Goal: Information Seeking & Learning: Find specific fact

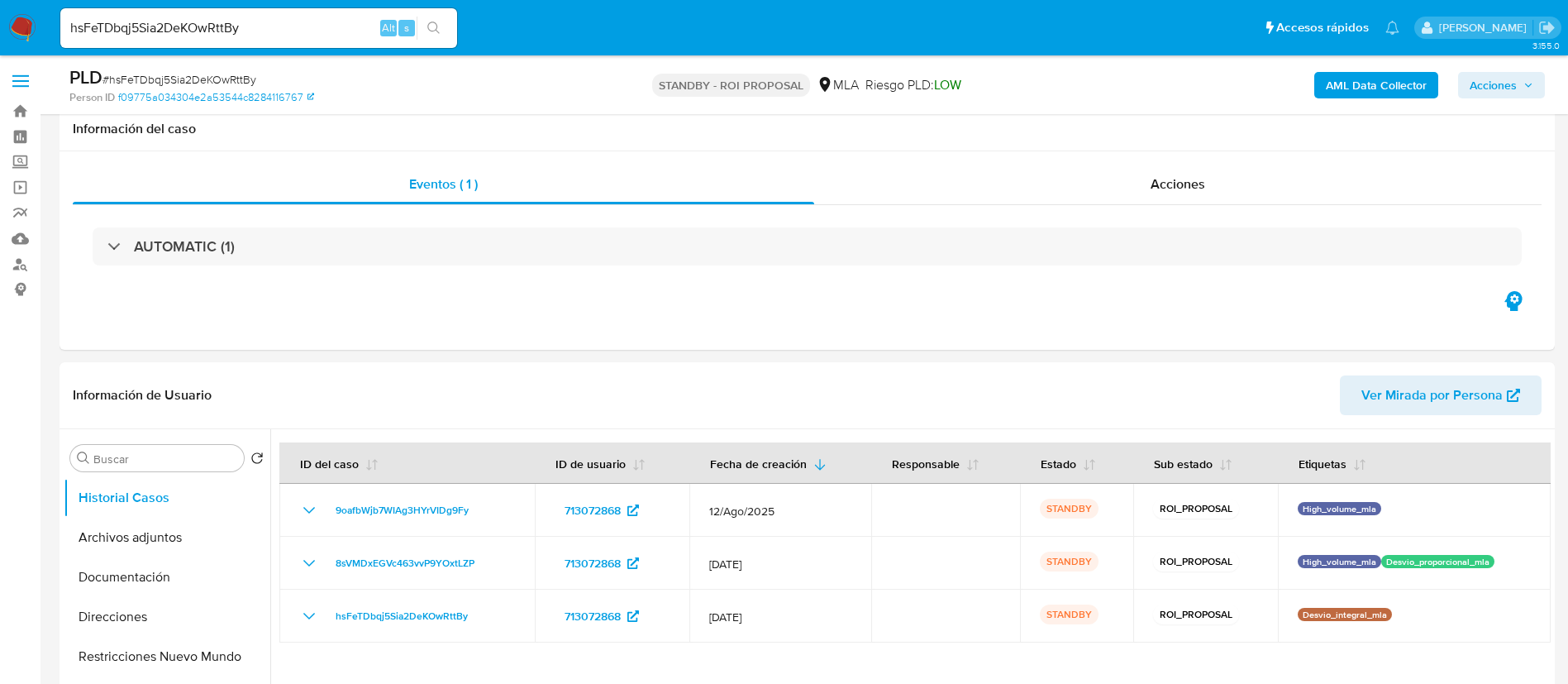
select select "10"
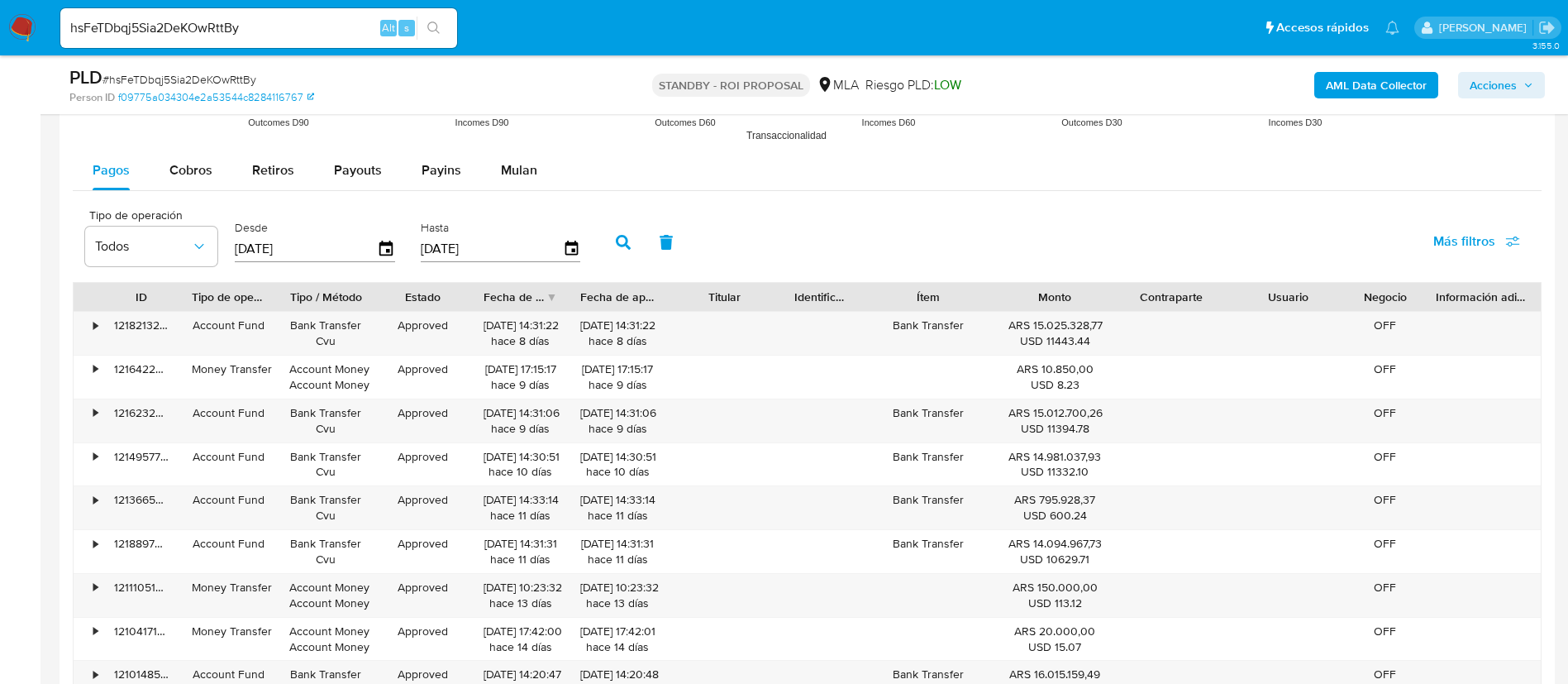
scroll to position [1984, 0]
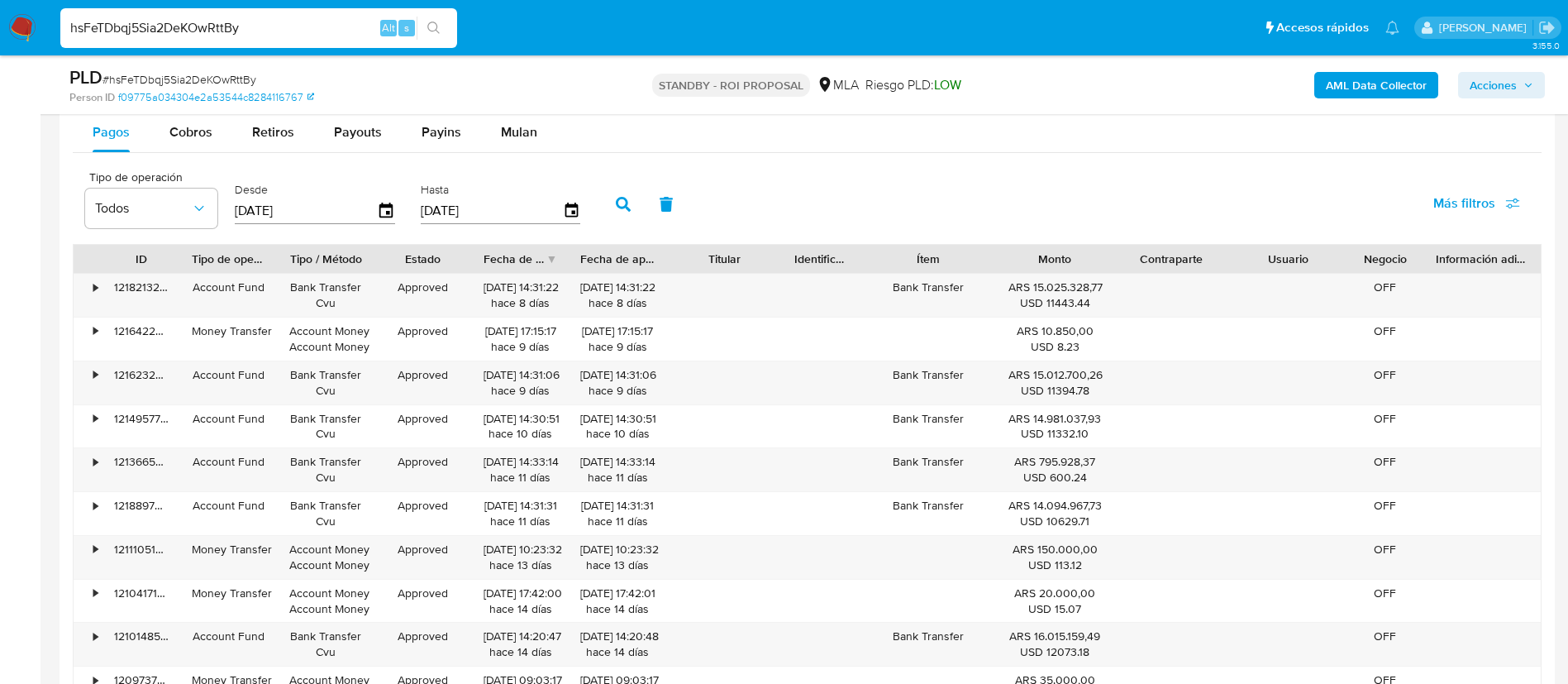
click at [189, 20] on input "hsFeTDbqj5Sia2DeKOwRttBy" at bounding box center [258, 28] width 397 height 22
paste input "4tq8QPNSUJpnFHM8rpm4Xygp"
type input "4tq8QPNSUJpnFHM8rpm4Xygp"
click at [440, 34] on icon "search-icon" at bounding box center [434, 29] width 13 height 13
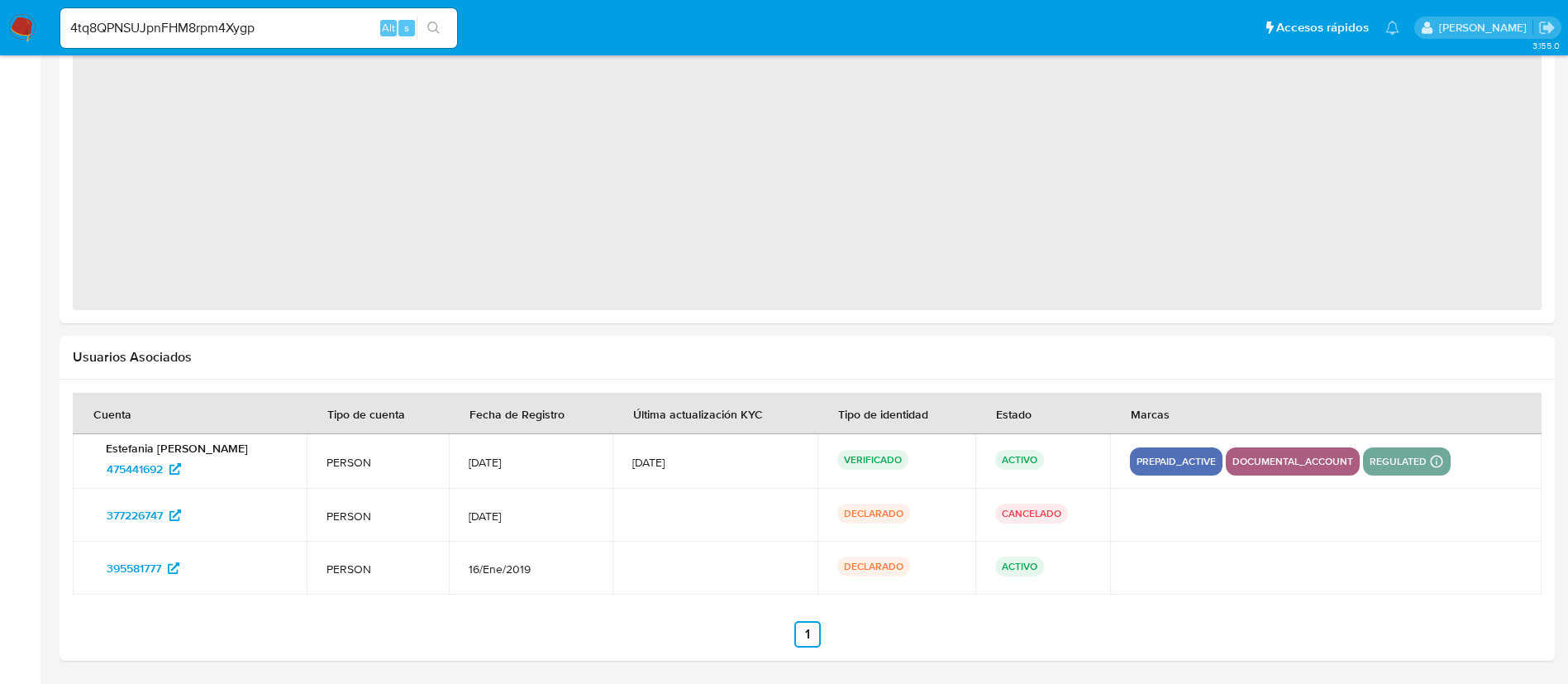
select select "10"
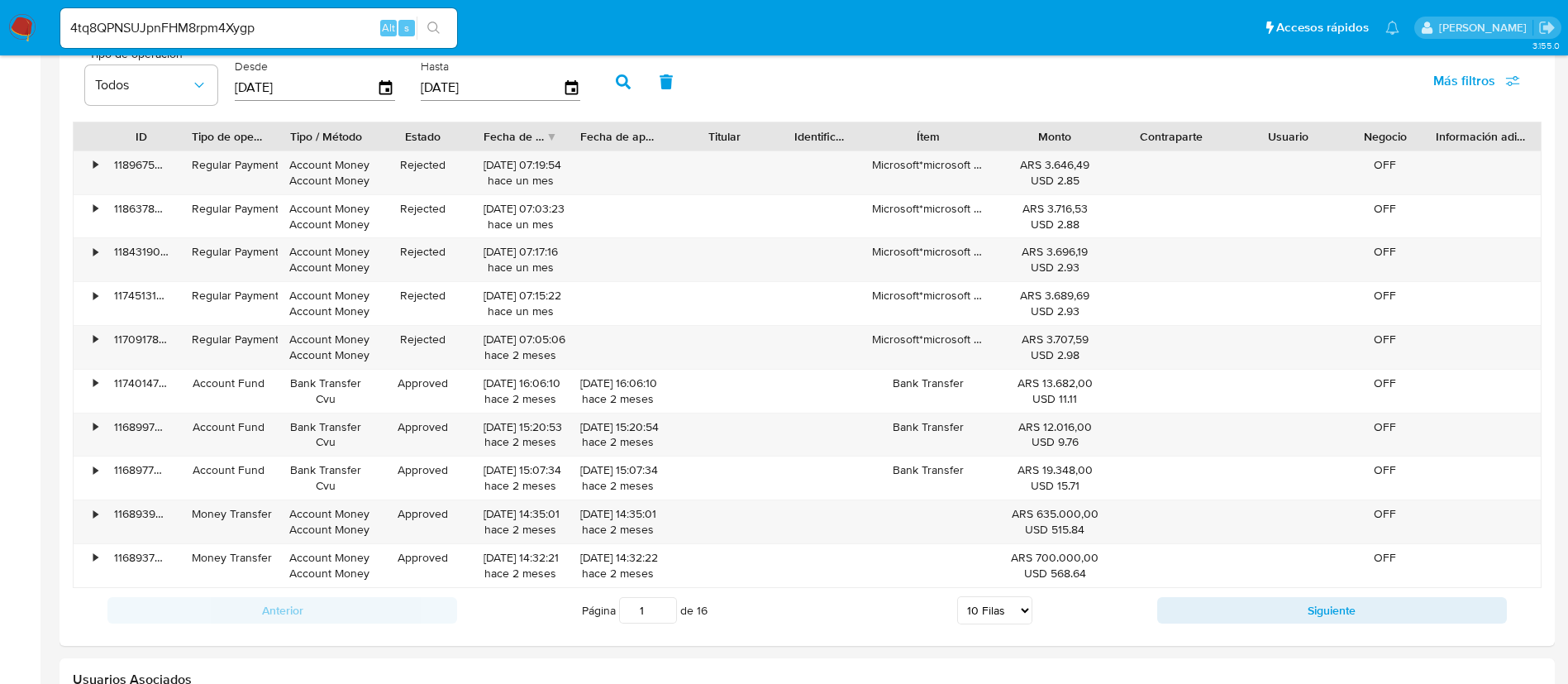
click at [234, 29] on input "4tq8QPNSUJpnFHM8rpm4Xygp" at bounding box center [258, 28] width 397 height 22
paste input "Tj1He3FGyPr69aipldcT3Cfl"
type input "Tj1He3FGyPr69aipldcT3Cfl"
click at [442, 28] on button "search-icon" at bounding box center [434, 28] width 34 height 23
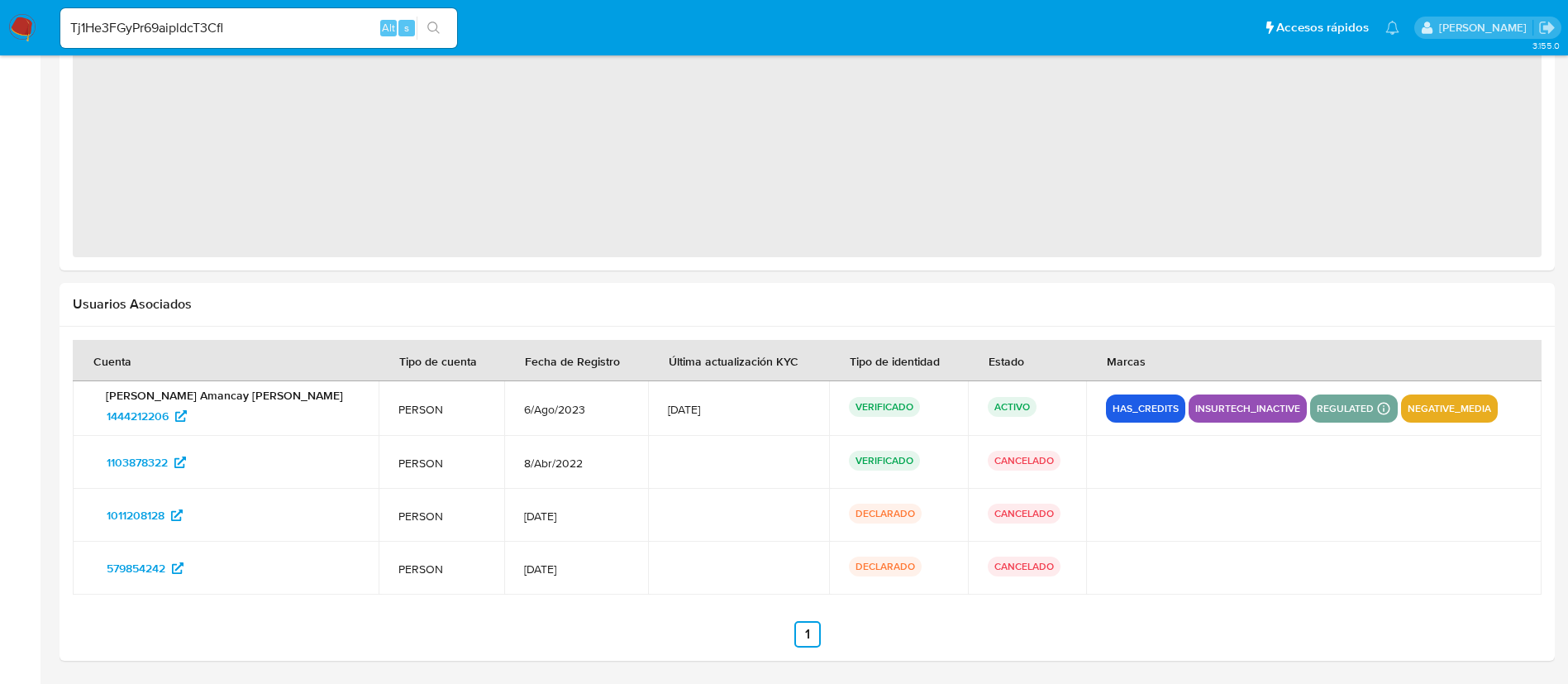
select select "10"
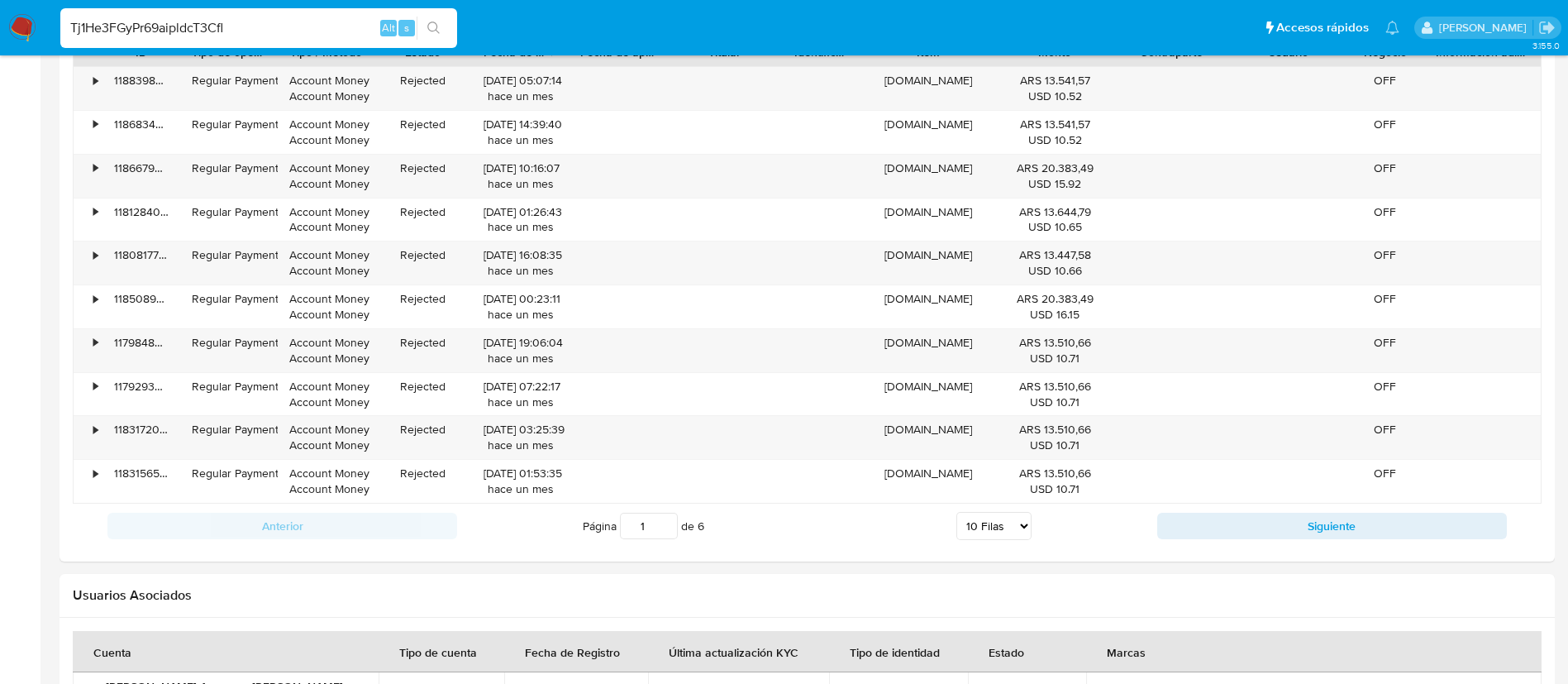
click at [171, 34] on input "Tj1He3FGyPr69aipldcT3Cfl" at bounding box center [258, 28] width 397 height 22
click at [451, 15] on div "Tj1He3FGyPr69aipldcT3Cfl Alt s" at bounding box center [258, 29] width 397 height 40
click at [445, 25] on button "search-icon" at bounding box center [434, 28] width 34 height 23
click at [439, 28] on icon "search-icon" at bounding box center [434, 29] width 13 height 13
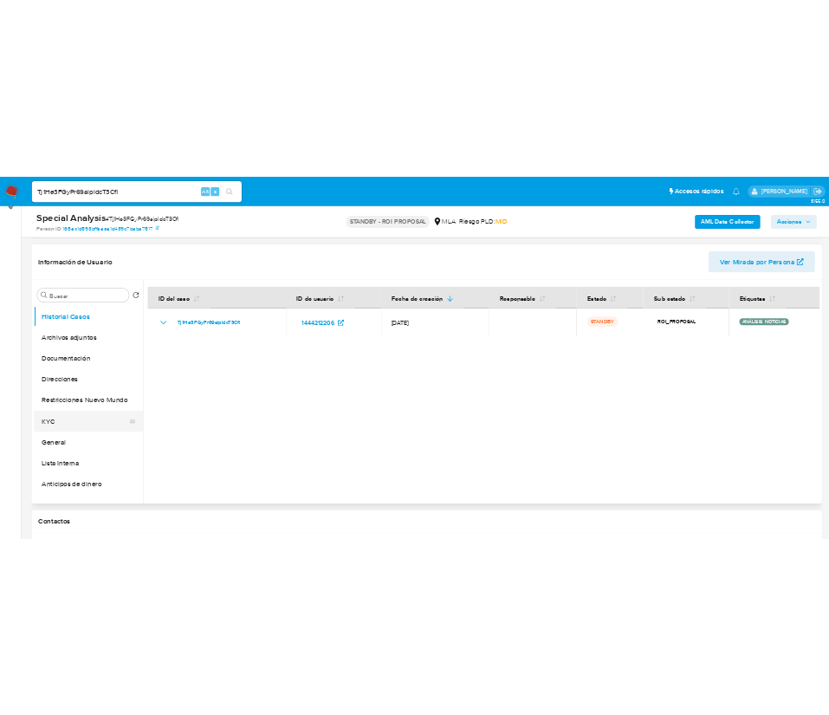
scroll to position [130, 0]
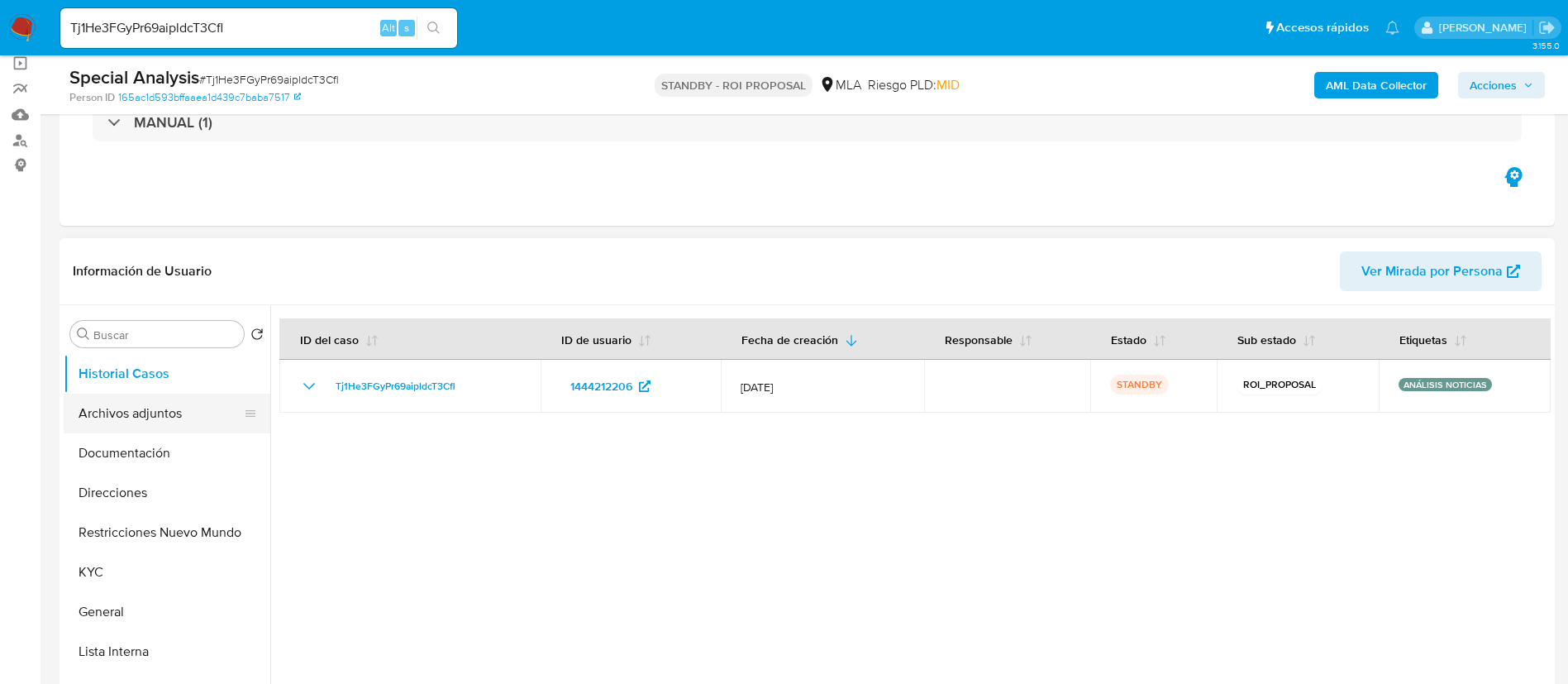
click at [134, 413] on button "Archivos adjuntos" at bounding box center [160, 414] width 194 height 40
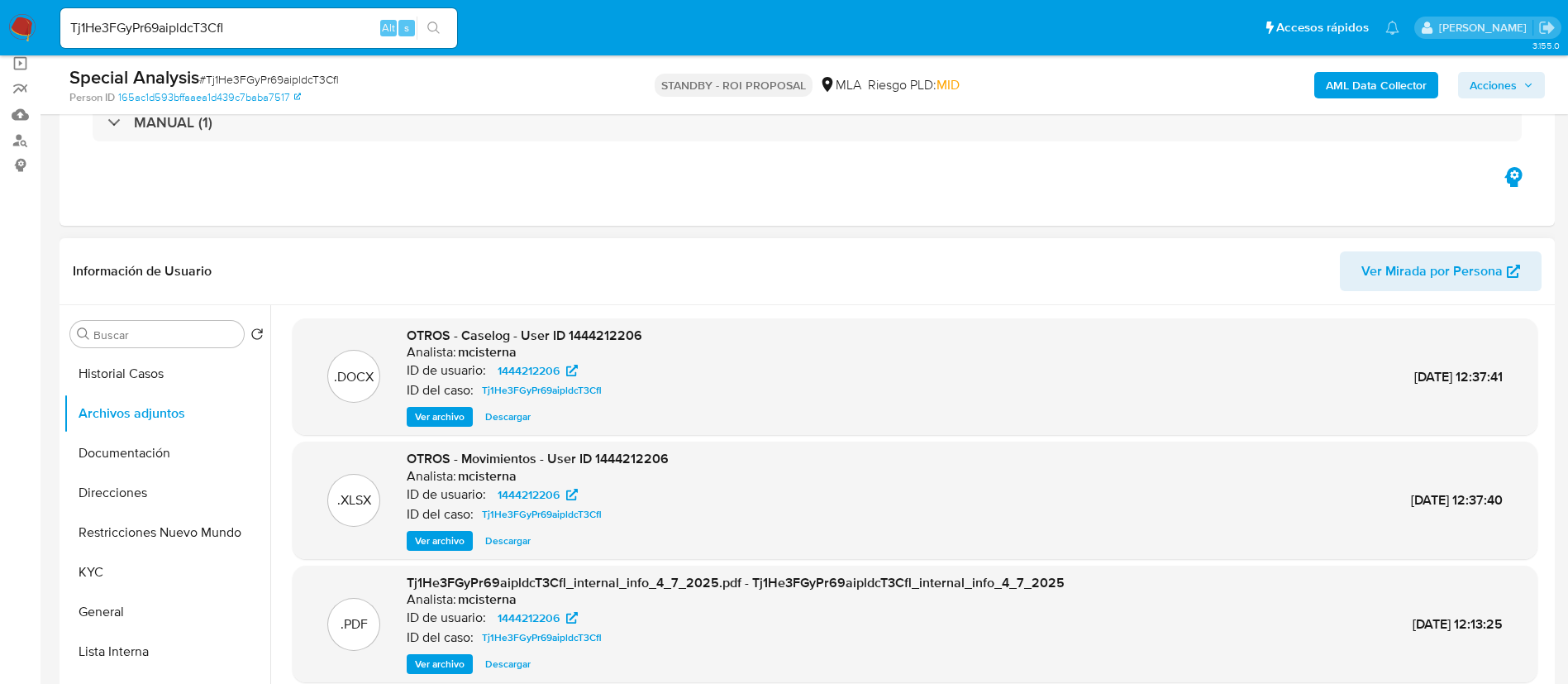
click at [448, 412] on span "Ver archivo" at bounding box center [440, 416] width 50 height 16
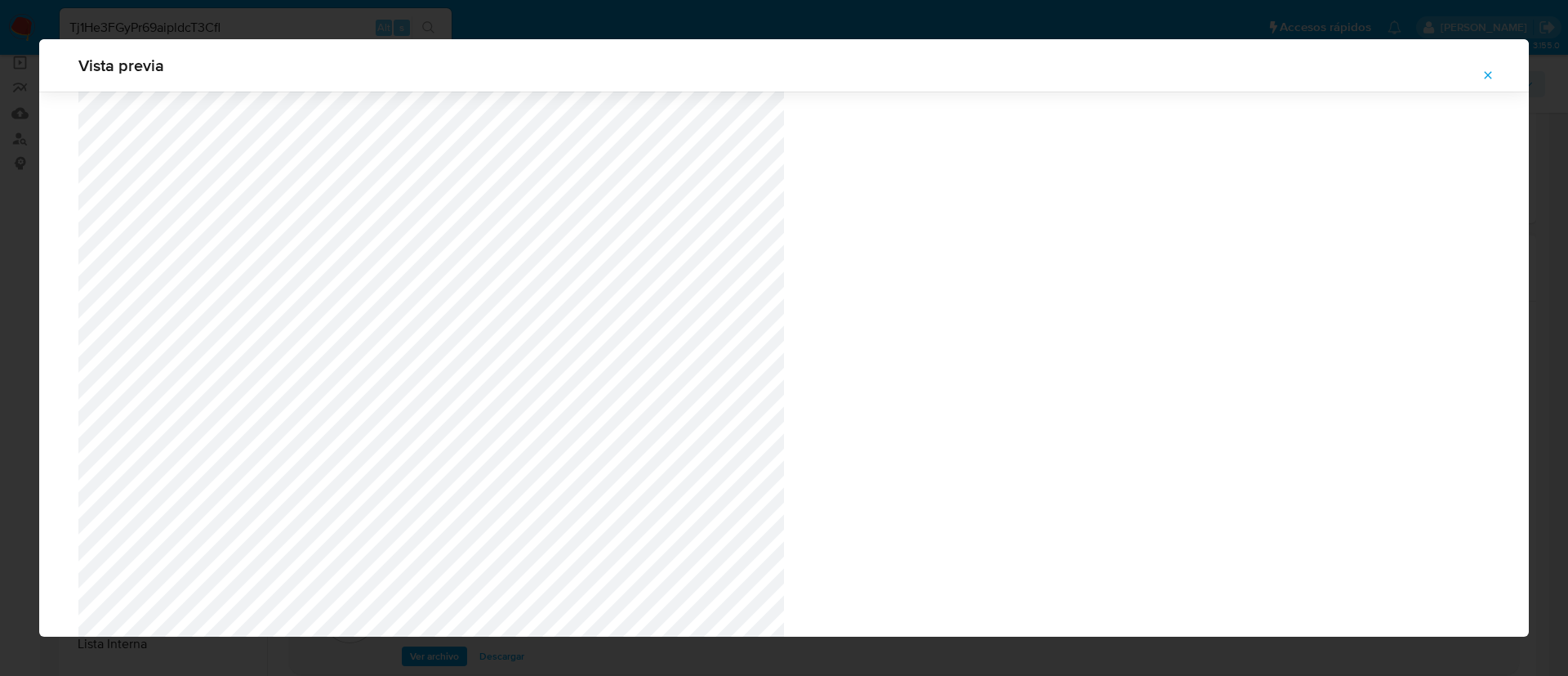
scroll to position [1264, 0]
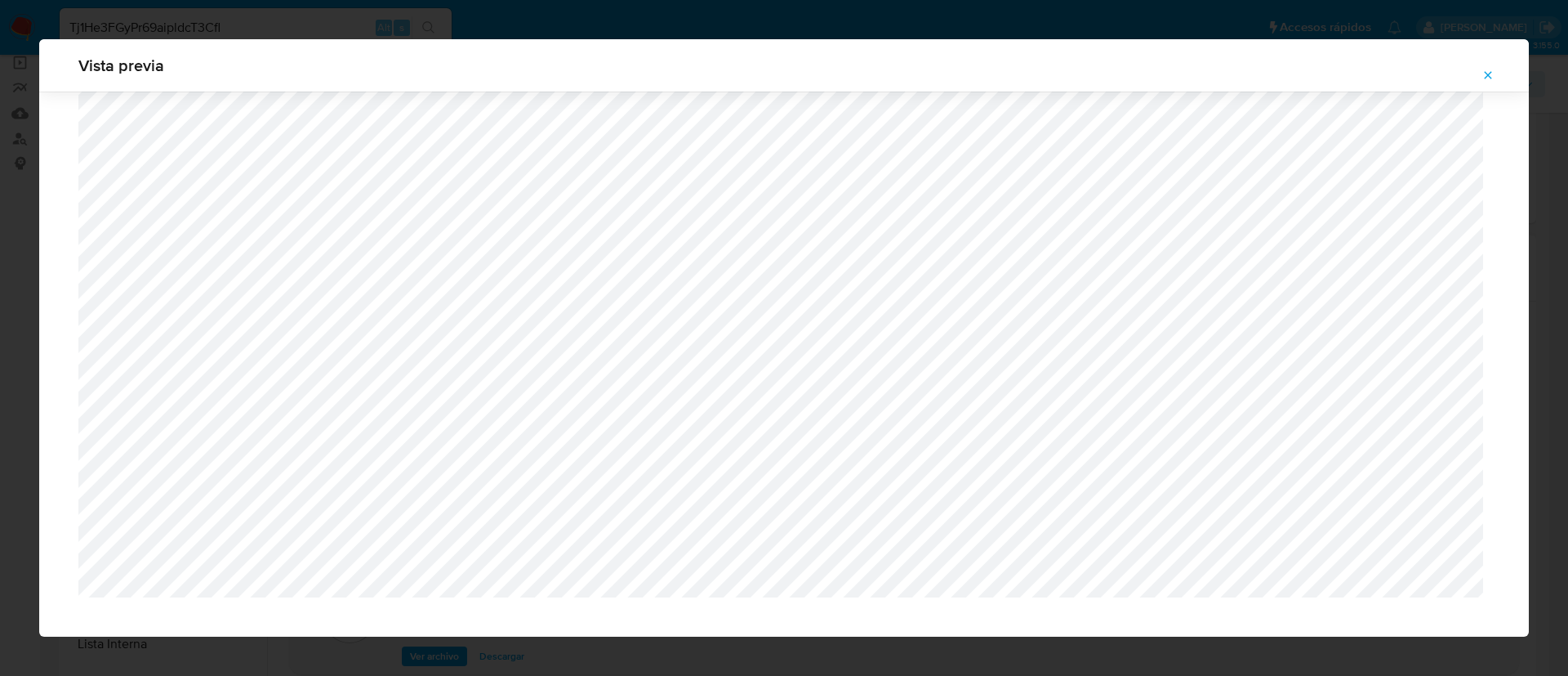
click at [295, 41] on div "Vista previa" at bounding box center [784, 65] width 1490 height 52
click at [277, 16] on div "Vista previa" at bounding box center [784, 338] width 1568 height 676
click at [1483, 77] on icon "Attachment preview" at bounding box center [1488, 75] width 13 height 13
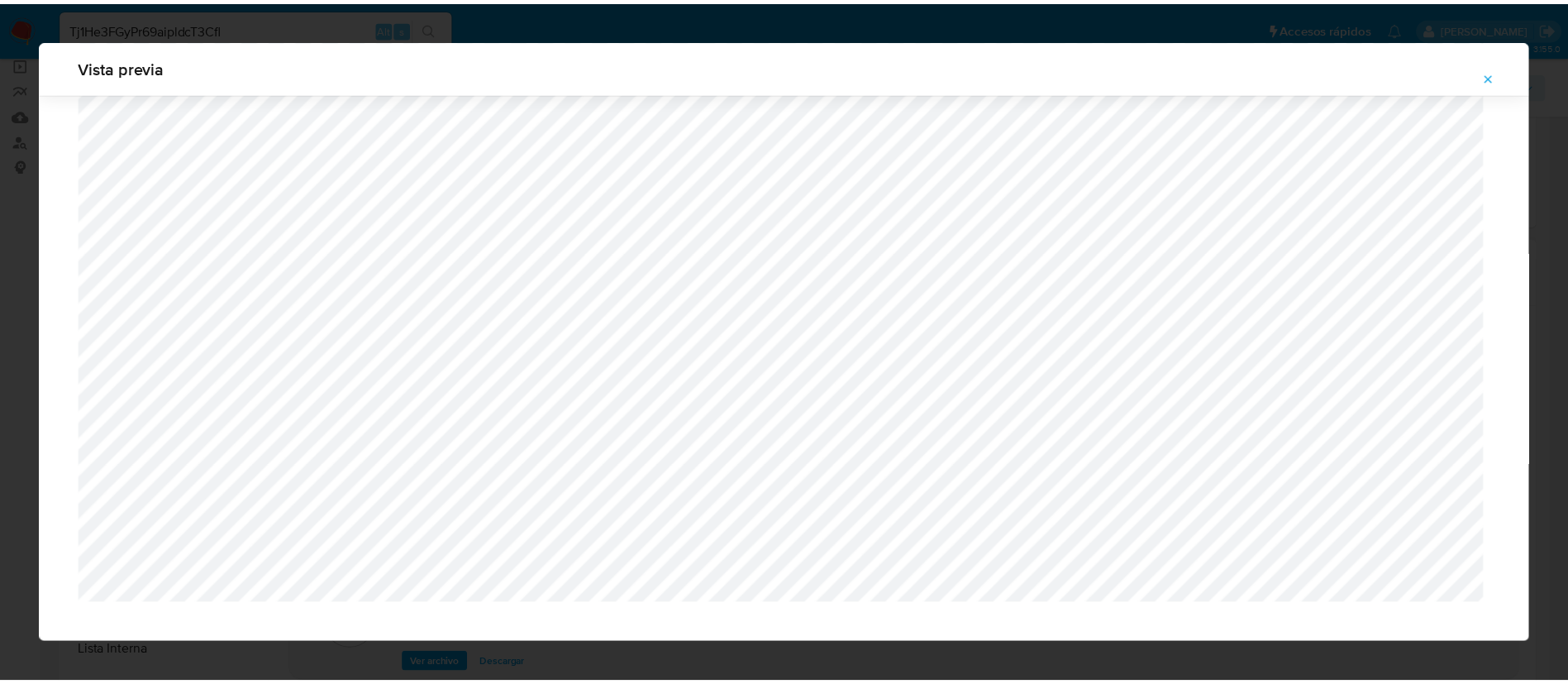
scroll to position [0, 0]
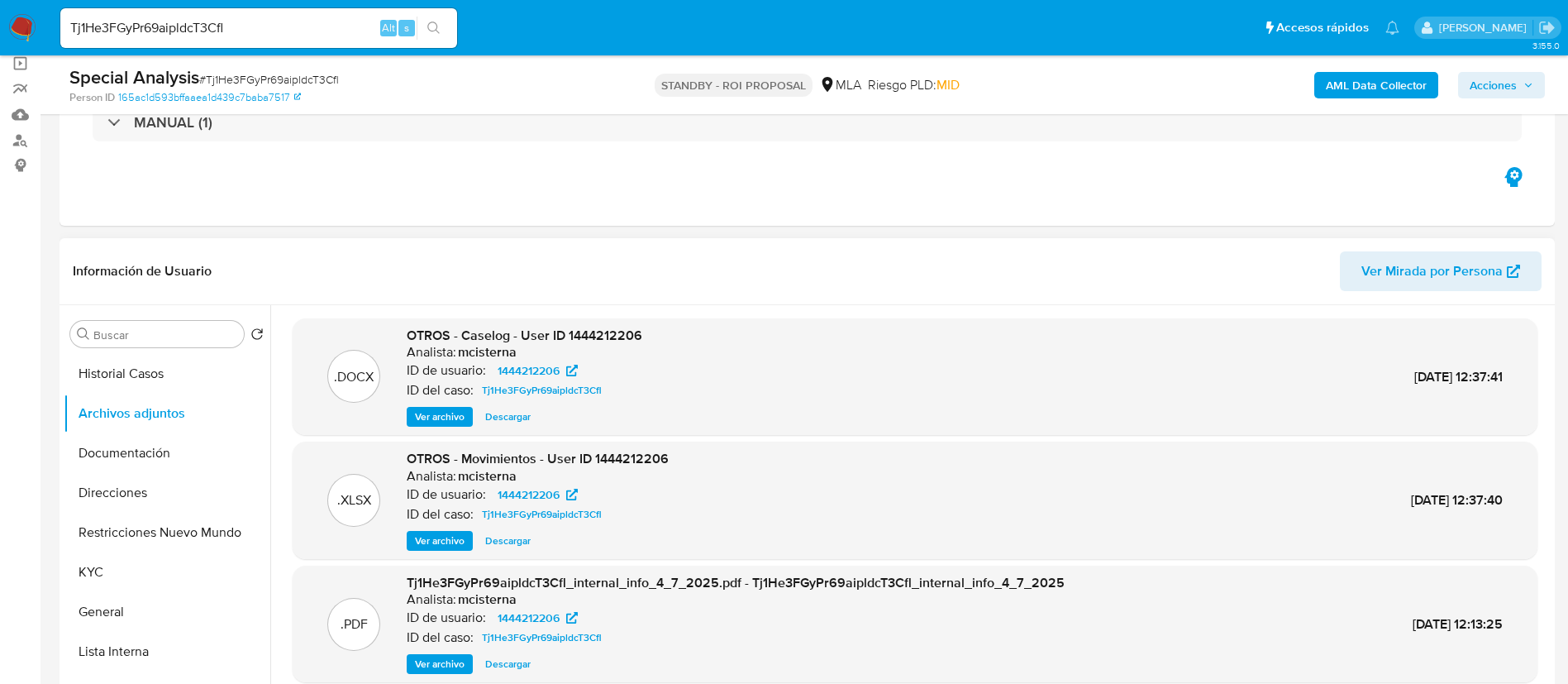
click at [157, 31] on input "Tj1He3FGyPr69aipldcT3Cfl" at bounding box center [258, 28] width 397 height 22
paste input "X2yNWvBTw6ihZy0yhz4t2zkZ"
type input "X2yNWvBTw6ihZy0yhz4t2zkZ"
click at [426, 18] on button "search-icon" at bounding box center [434, 28] width 34 height 23
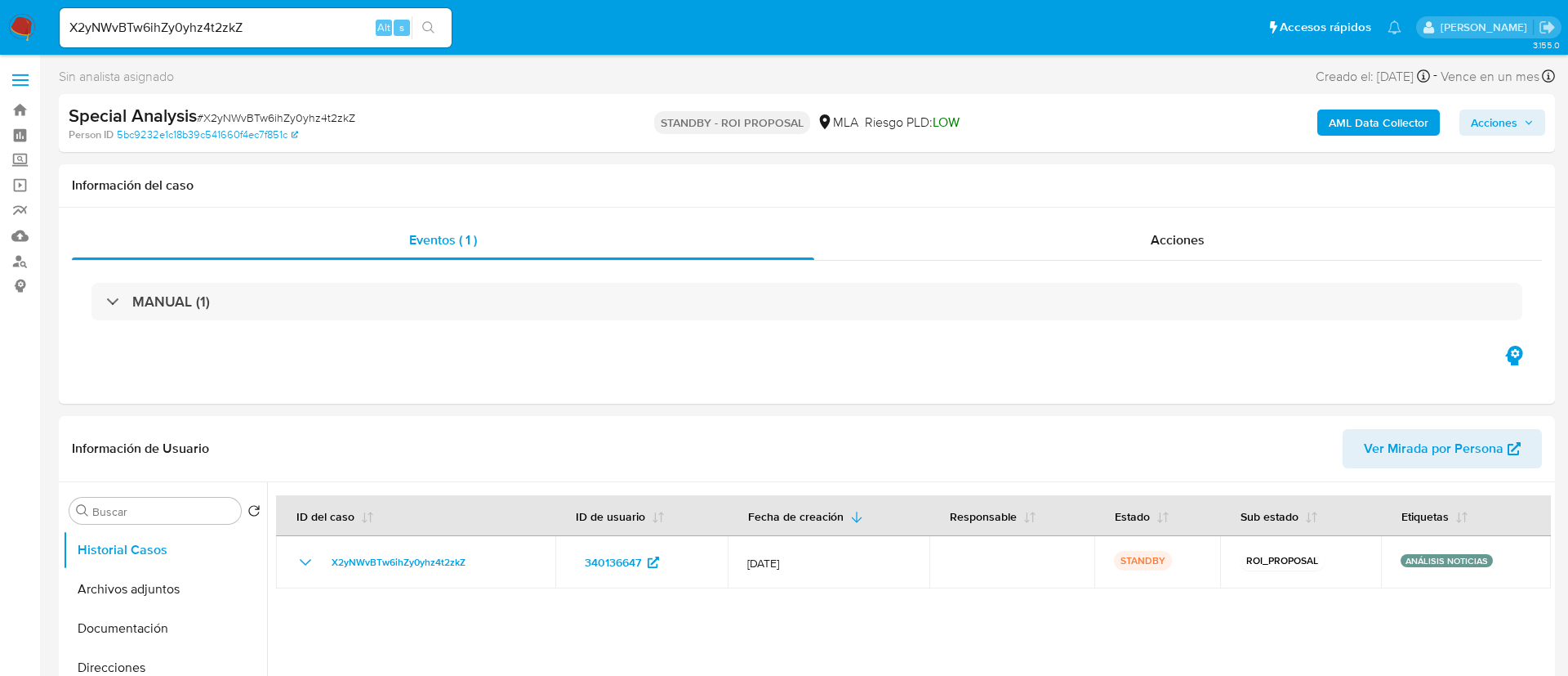
select select "10"
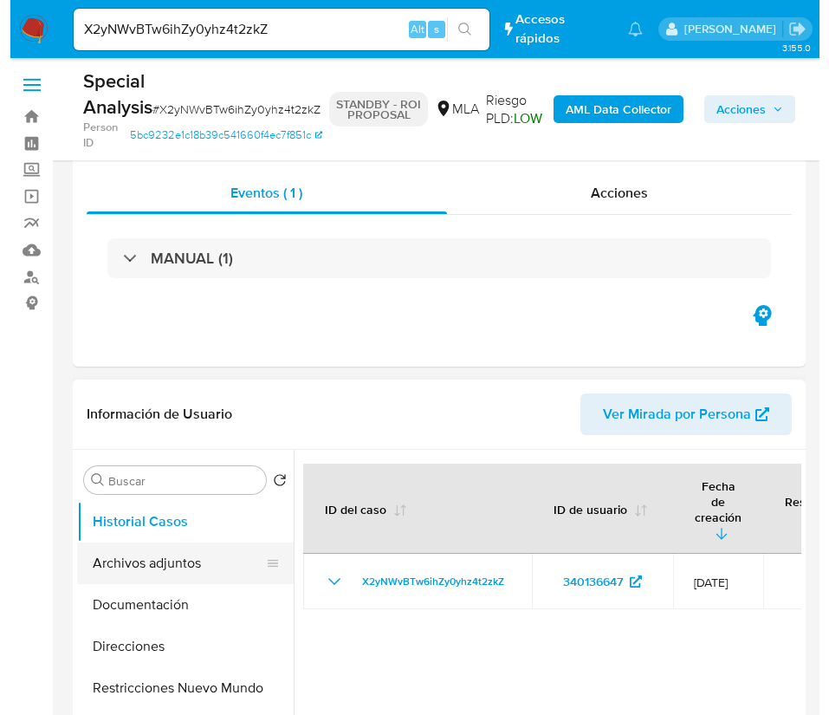
scroll to position [130, 0]
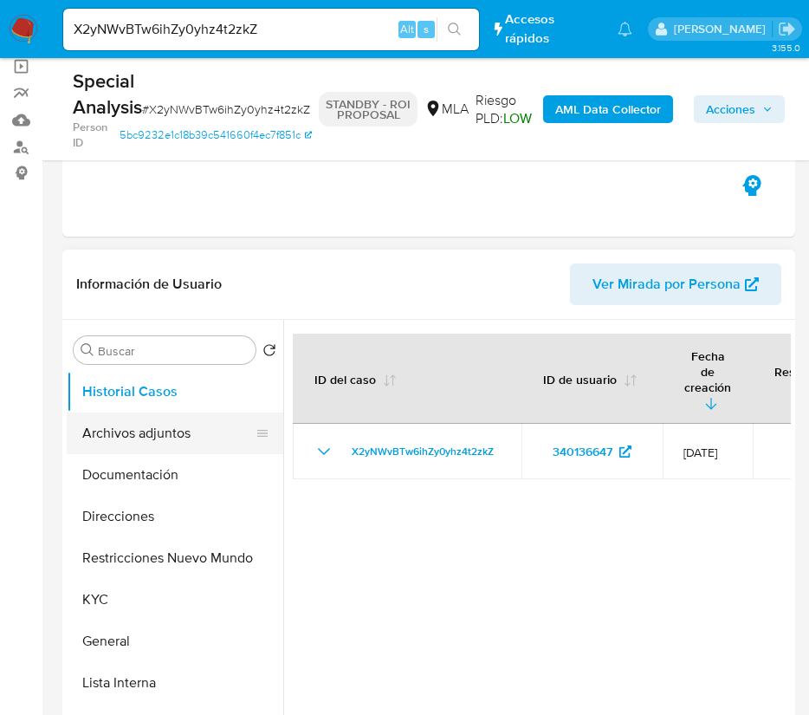
click at [172, 440] on button "Archivos adjuntos" at bounding box center [168, 434] width 203 height 42
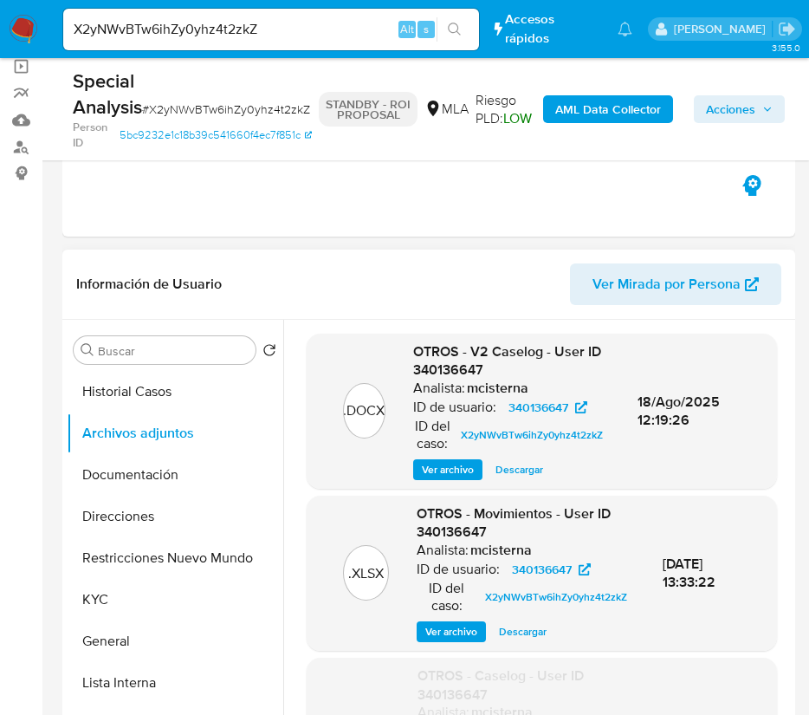
click at [448, 465] on span "Ver archivo" at bounding box center [448, 469] width 52 height 17
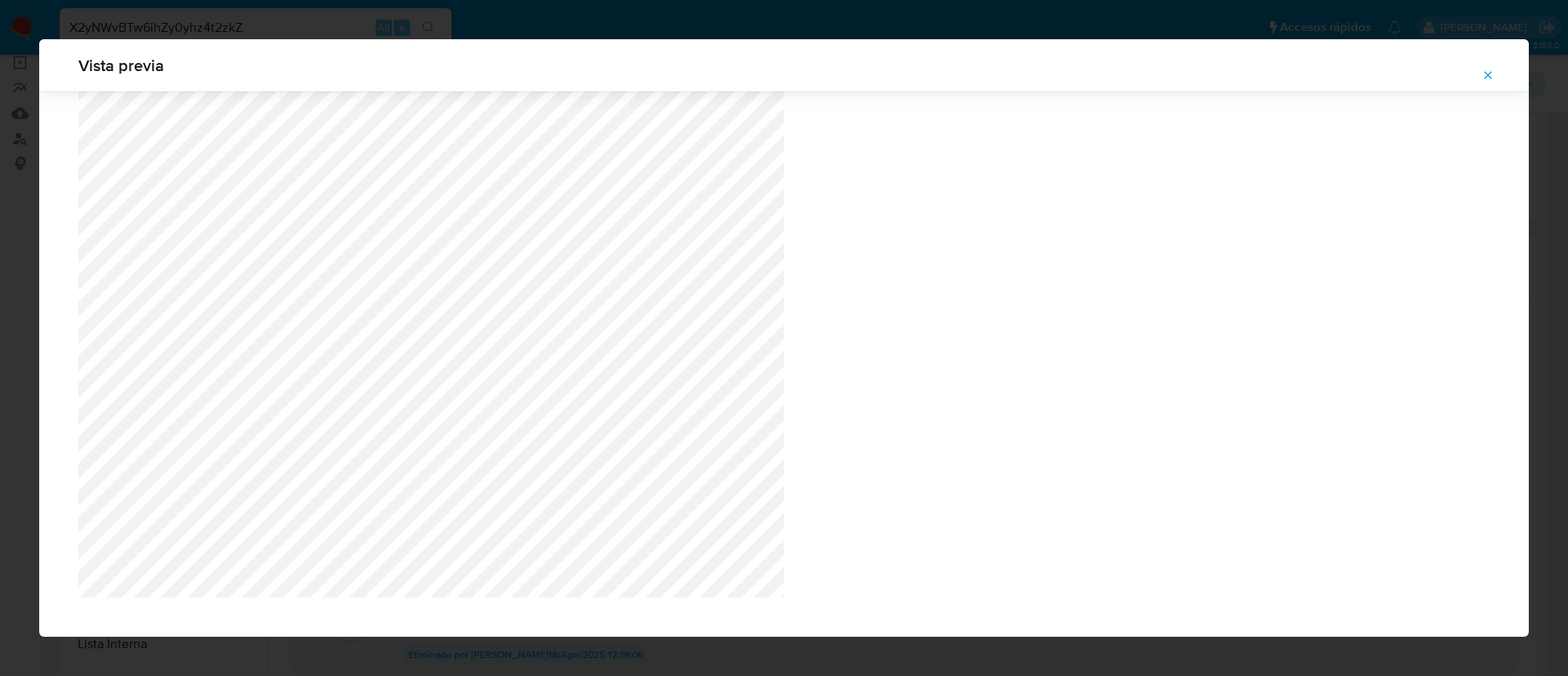
scroll to position [1247, 0]
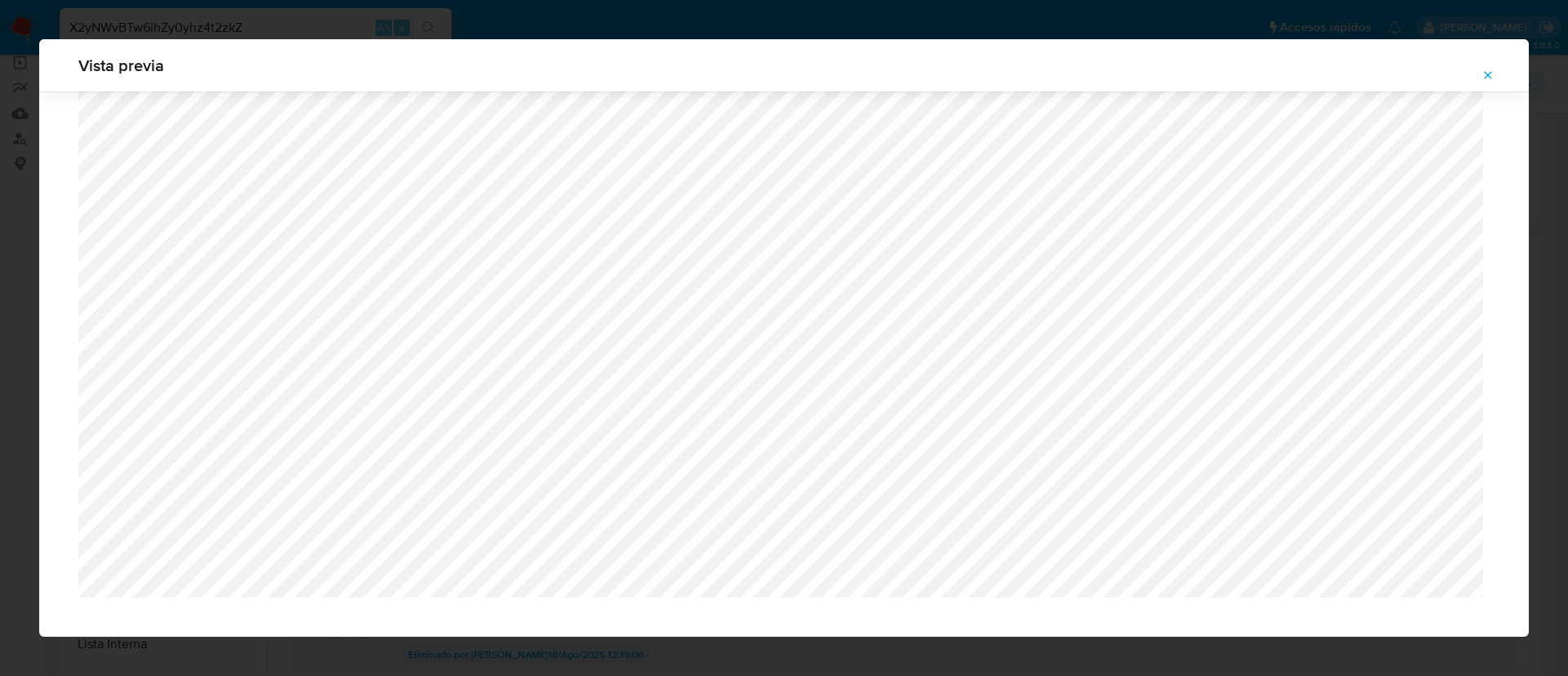
click at [181, 25] on div "Vista previa" at bounding box center [784, 338] width 1568 height 676
click at [1494, 80] on icon "Attachment preview" at bounding box center [1488, 75] width 13 height 13
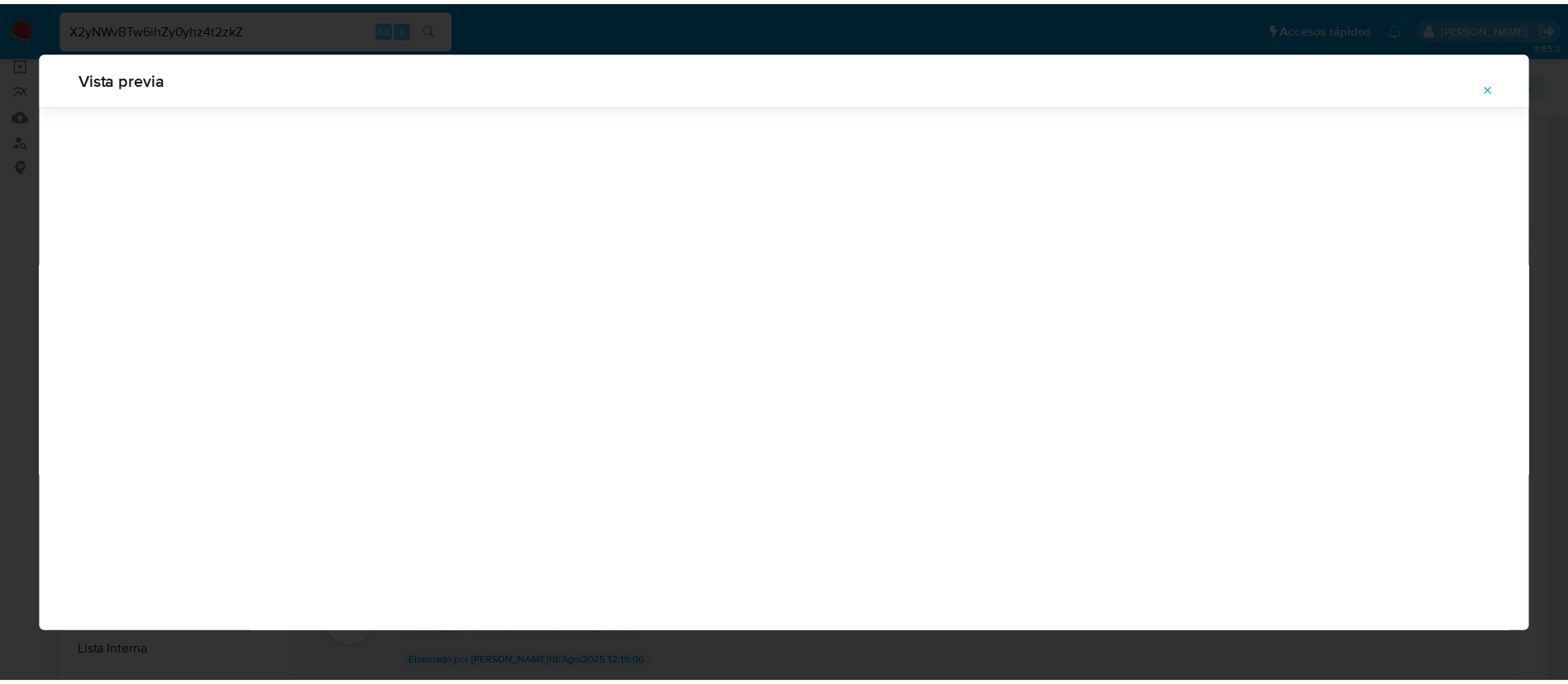
scroll to position [0, 0]
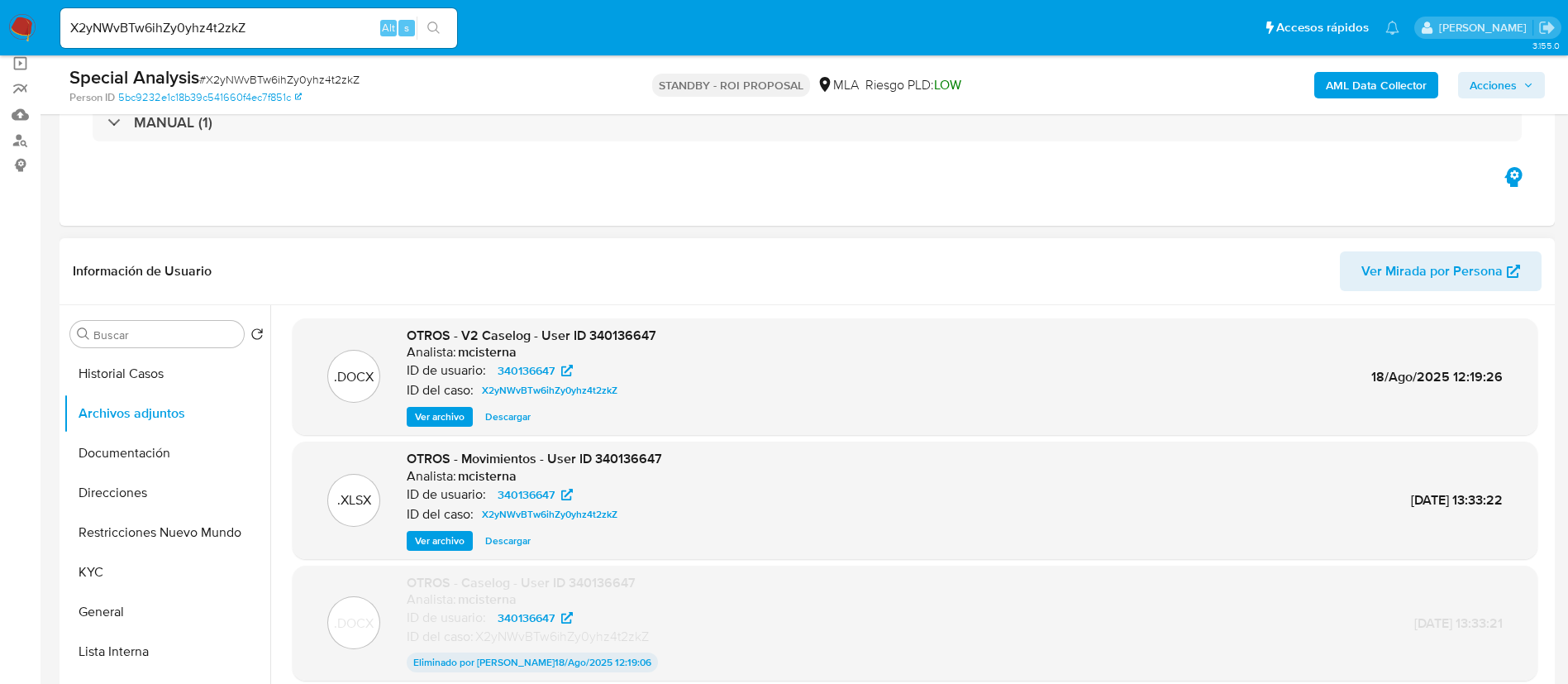
click at [182, 23] on input "X2yNWvBTw6ihZy0yhz4t2zkZ" at bounding box center [258, 28] width 397 height 22
click at [182, 24] on input "X2yNWvBTw6ihZy0yhz4t2zkZ" at bounding box center [258, 28] width 397 height 22
paste input "DCVMqh1IY0txzAXUy2LKJfeM"
type input "DCVMqh1IY0txzAXUy2LKJfeM"
click at [434, 35] on button "search-icon" at bounding box center [434, 28] width 34 height 23
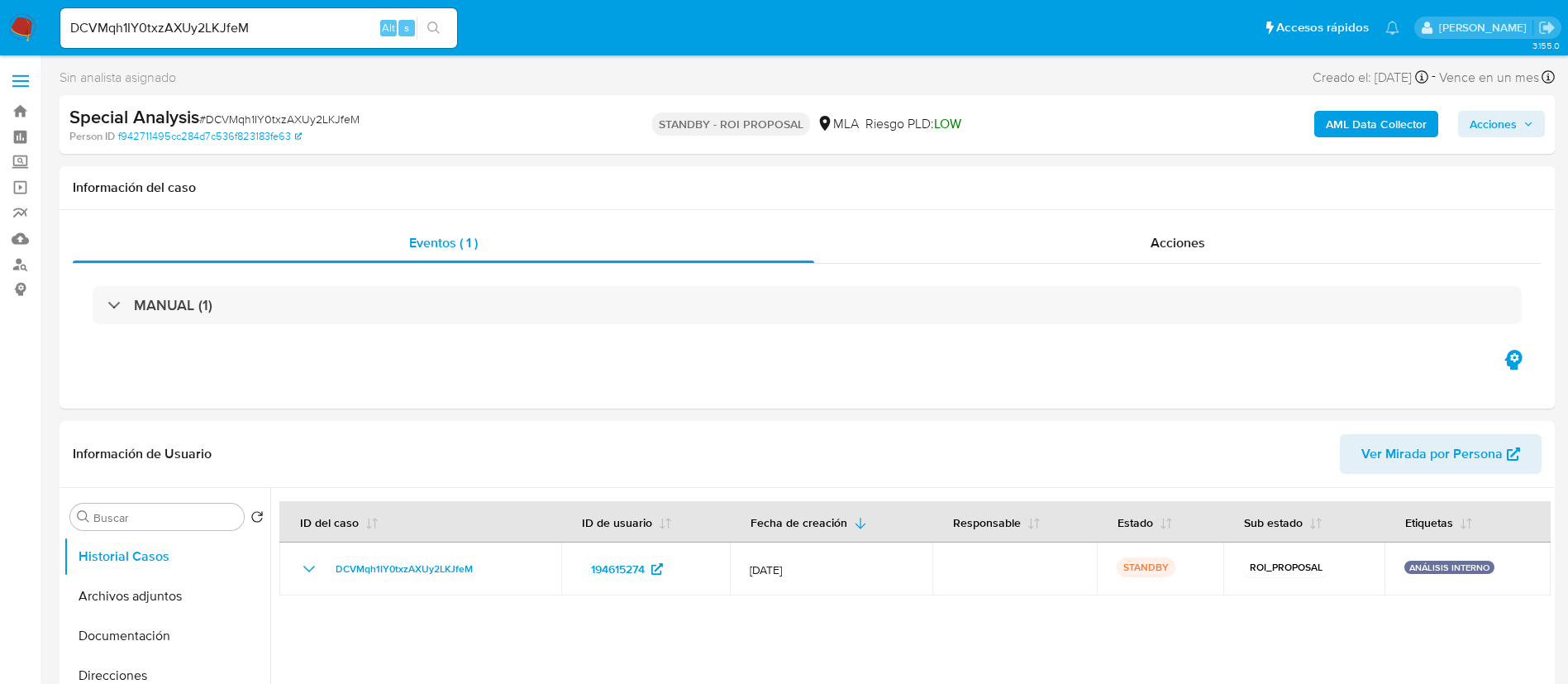
select select "10"
click at [134, 27] on input "DCVMqh1IY0txzAXUy2LKJfeM" at bounding box center [258, 28] width 397 height 22
click at [438, 18] on button "search-icon" at bounding box center [434, 28] width 34 height 23
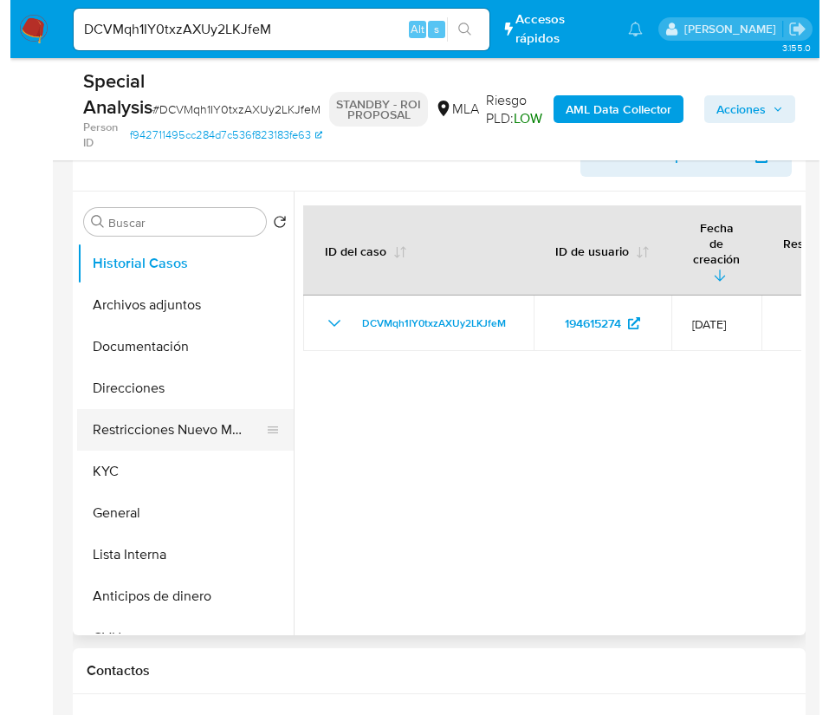
scroll to position [260, 0]
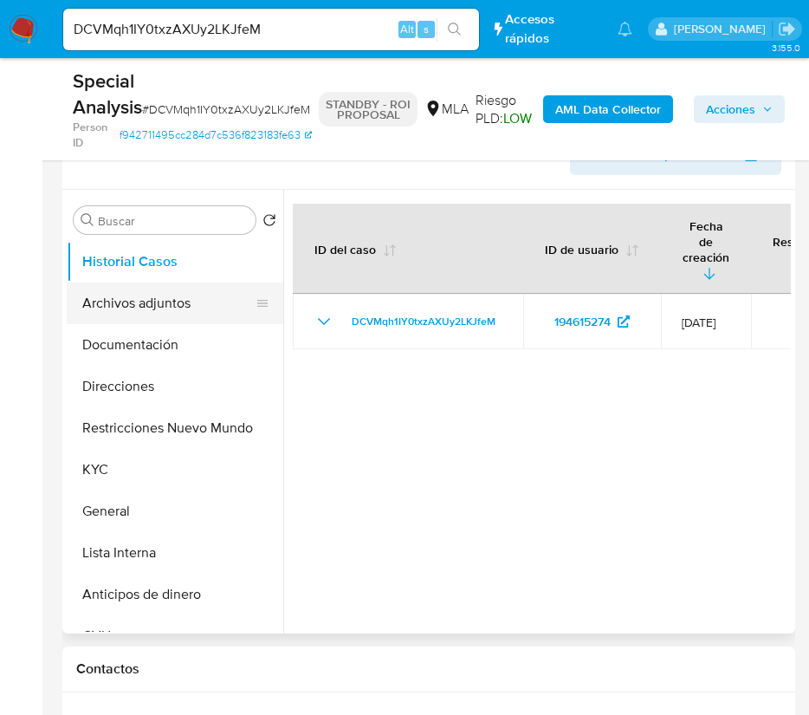
click at [132, 296] on button "Archivos adjuntos" at bounding box center [168, 304] width 203 height 42
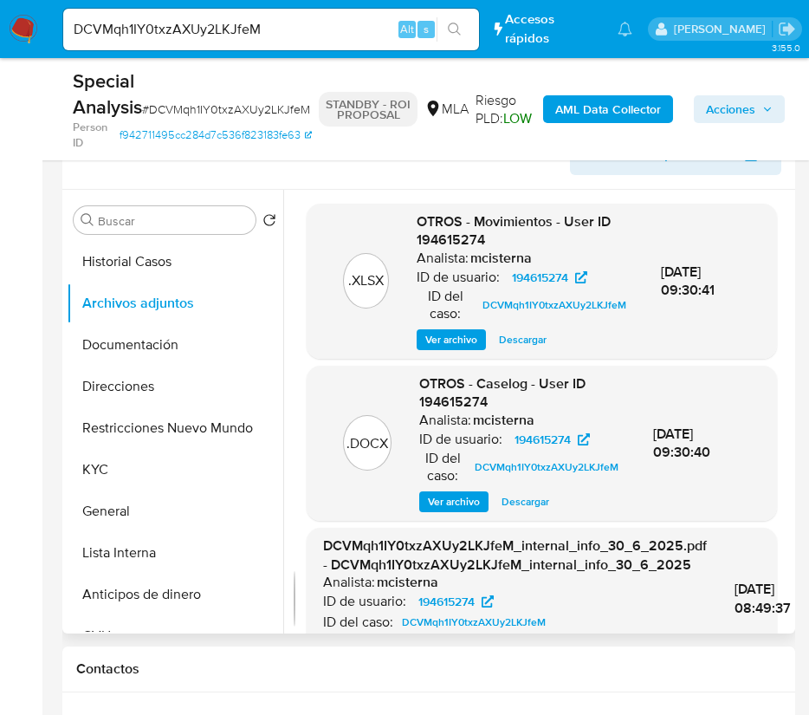
click at [465, 510] on span "Ver archivo" at bounding box center [454, 501] width 52 height 17
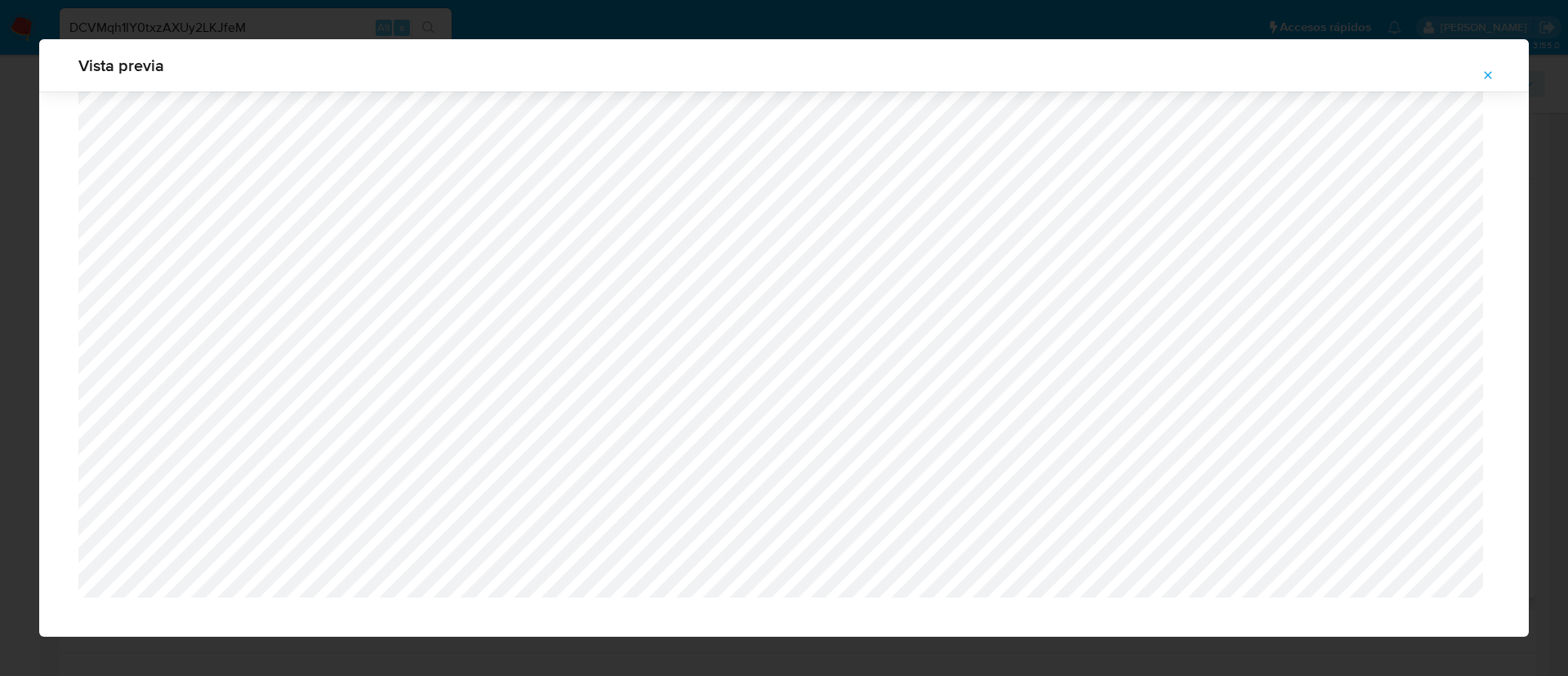
scroll to position [1459, 0]
click at [208, 30] on div "Vista previa" at bounding box center [784, 338] width 1568 height 676
click at [1494, 74] on icon "Attachment preview" at bounding box center [1488, 75] width 13 height 13
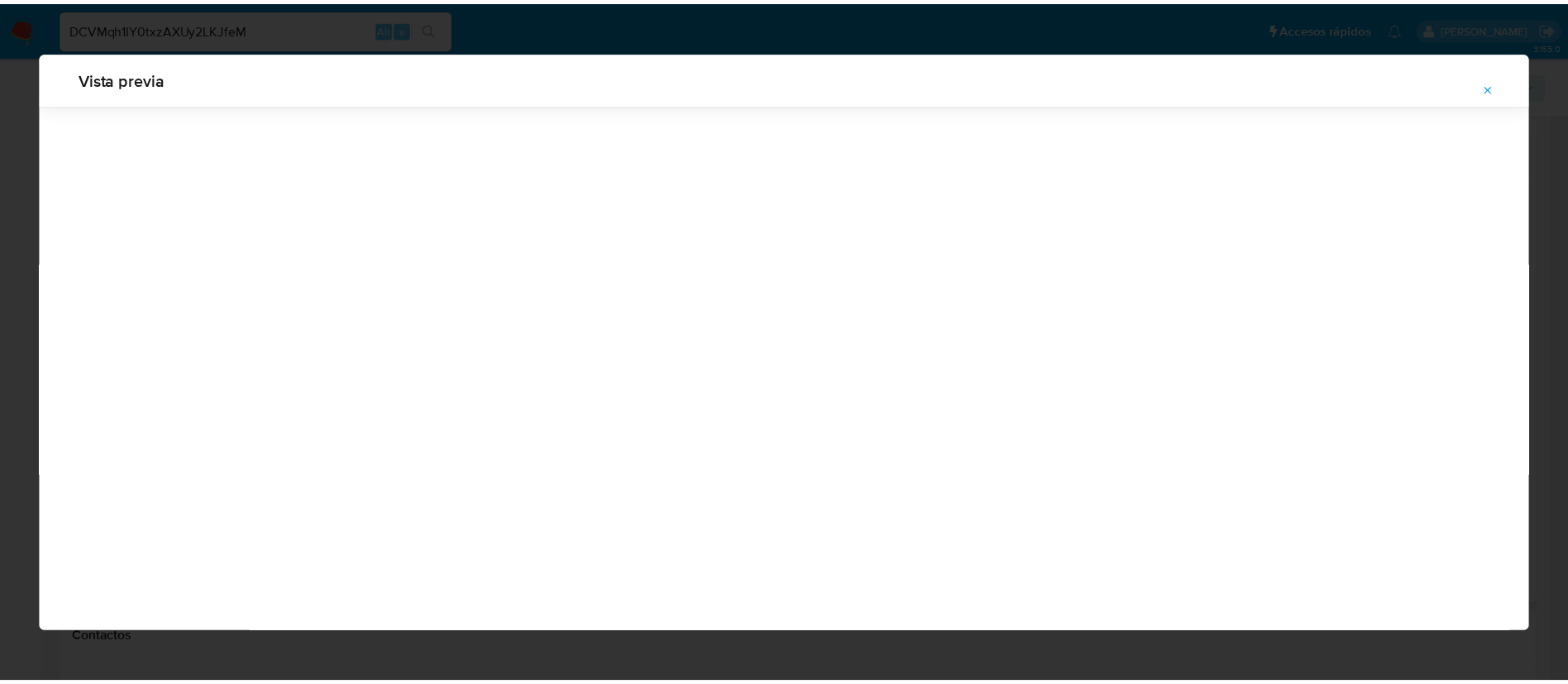
scroll to position [0, 0]
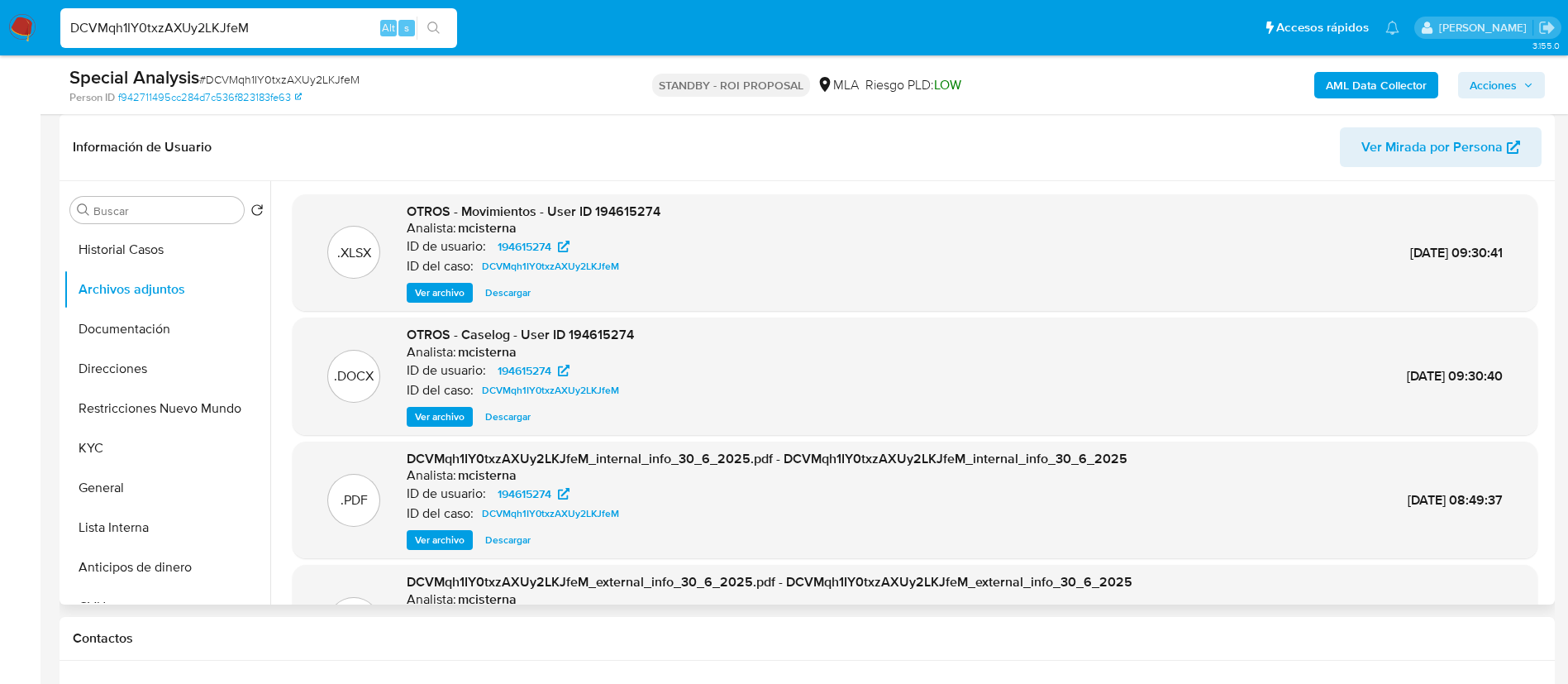
click at [216, 27] on input "DCVMqh1IY0txzAXUy2LKJfeM" at bounding box center [258, 28] width 397 height 22
paste input "XjYTmyloczIQWQWt31Si0ms8"
type input "XjYTmyloczIQWQWt31Si0ms8"
click at [443, 31] on button "search-icon" at bounding box center [434, 28] width 34 height 23
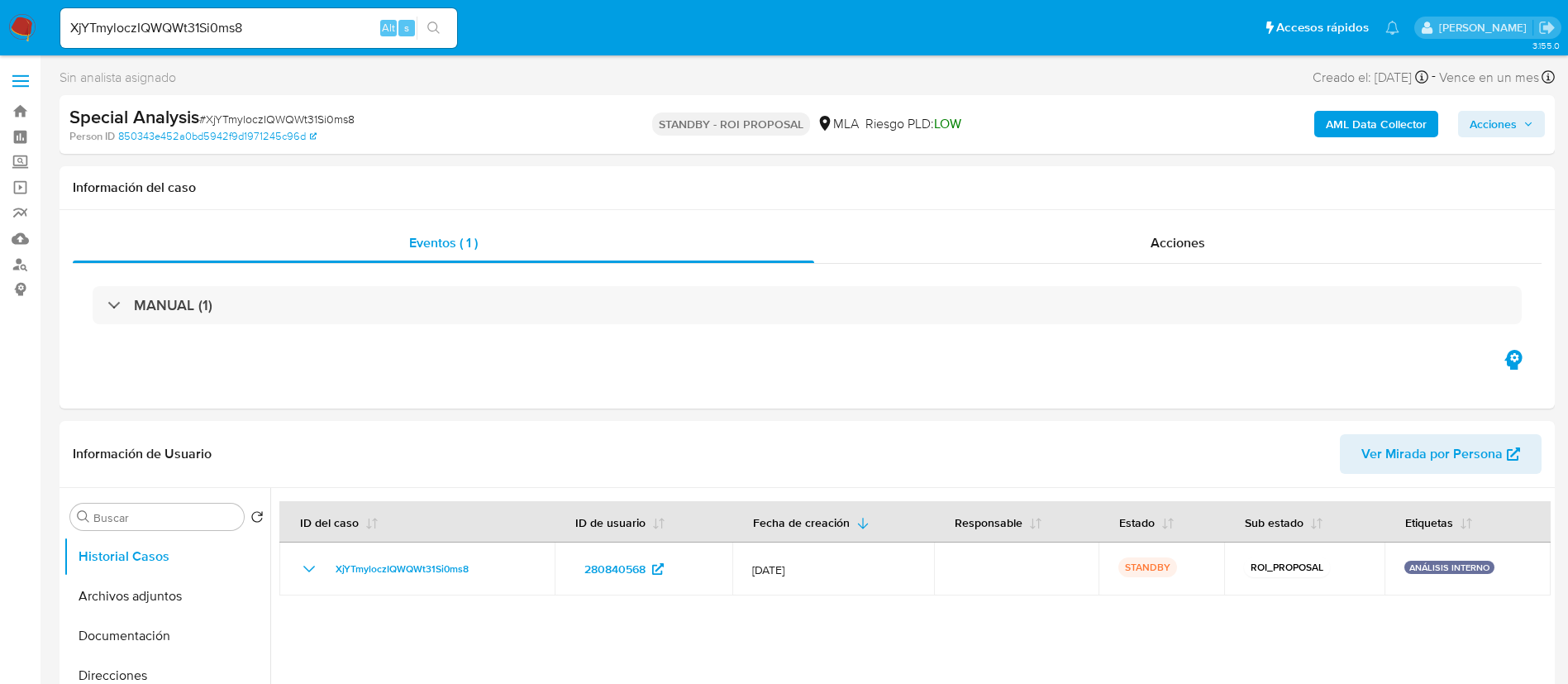
select select "10"
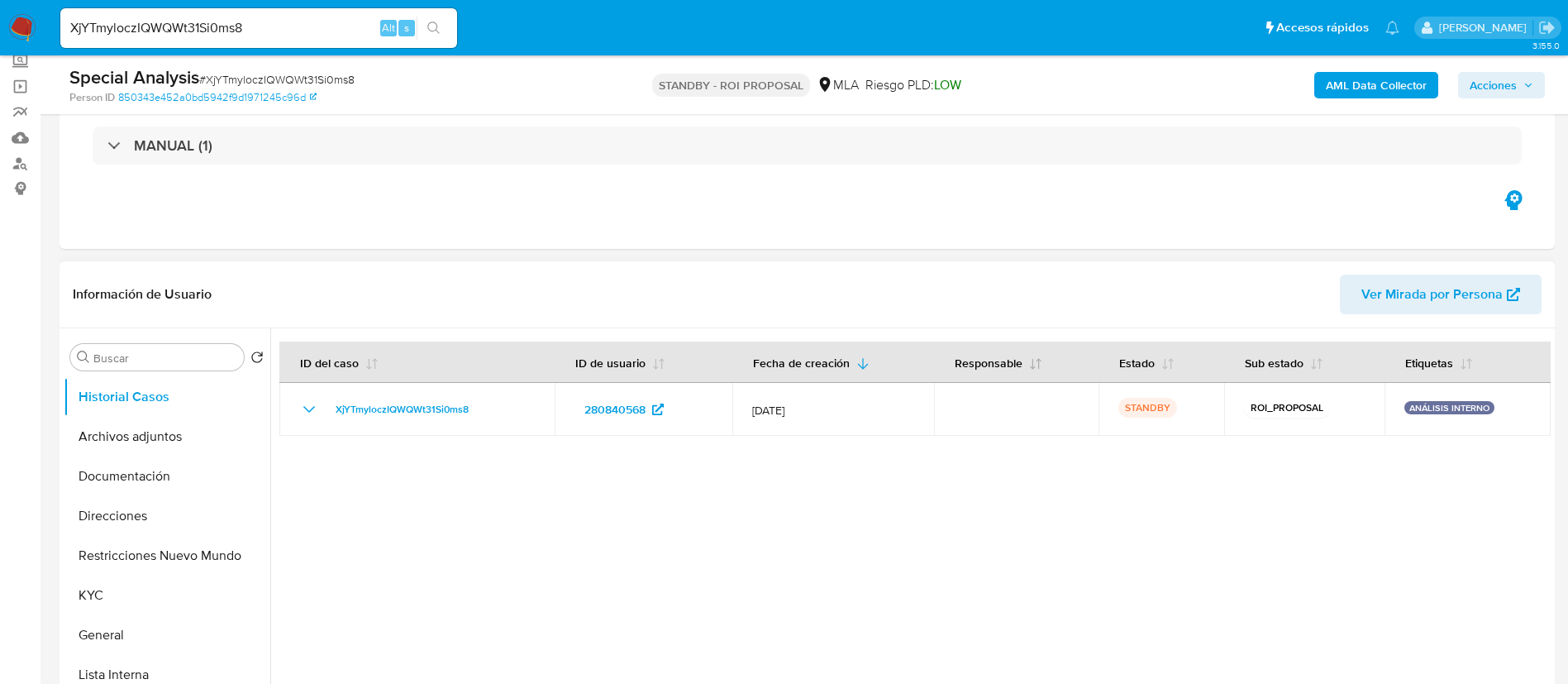
scroll to position [124, 0]
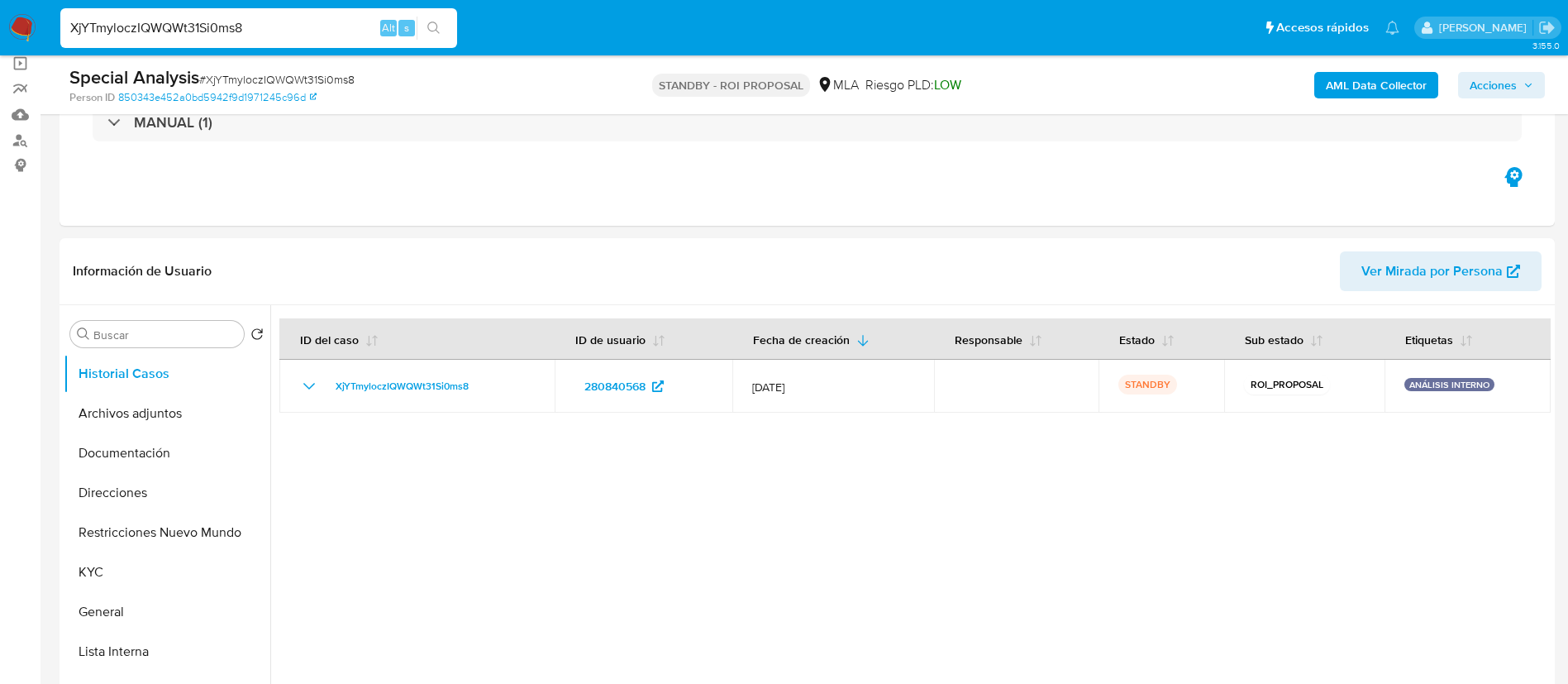
click at [130, 28] on input "XjYTmyloczIQWQWt31Si0ms8" at bounding box center [258, 28] width 397 height 22
click at [440, 22] on icon "search-icon" at bounding box center [434, 29] width 13 height 13
click at [150, 417] on button "Archivos adjuntos" at bounding box center [160, 414] width 194 height 40
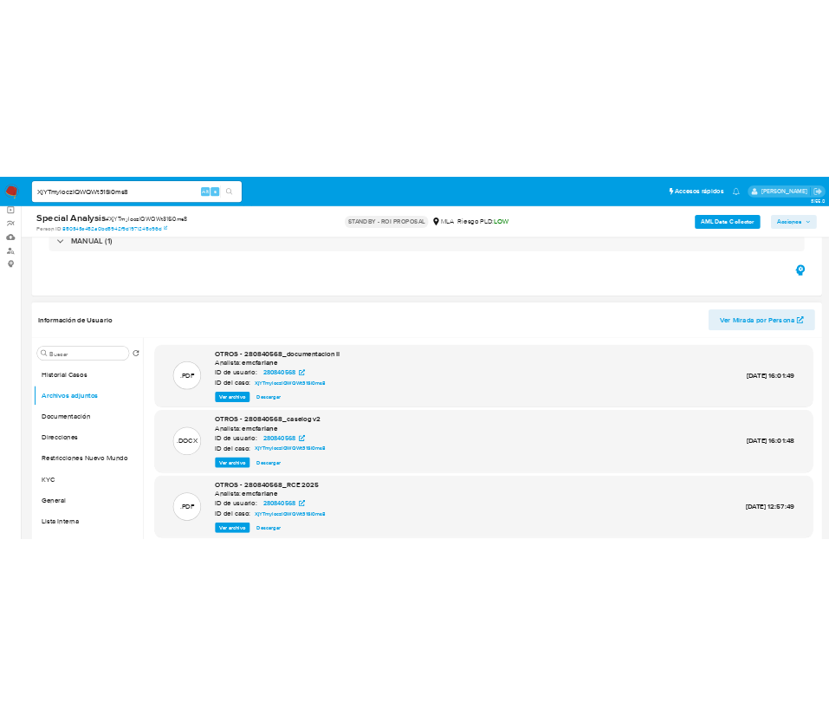
scroll to position [260, 0]
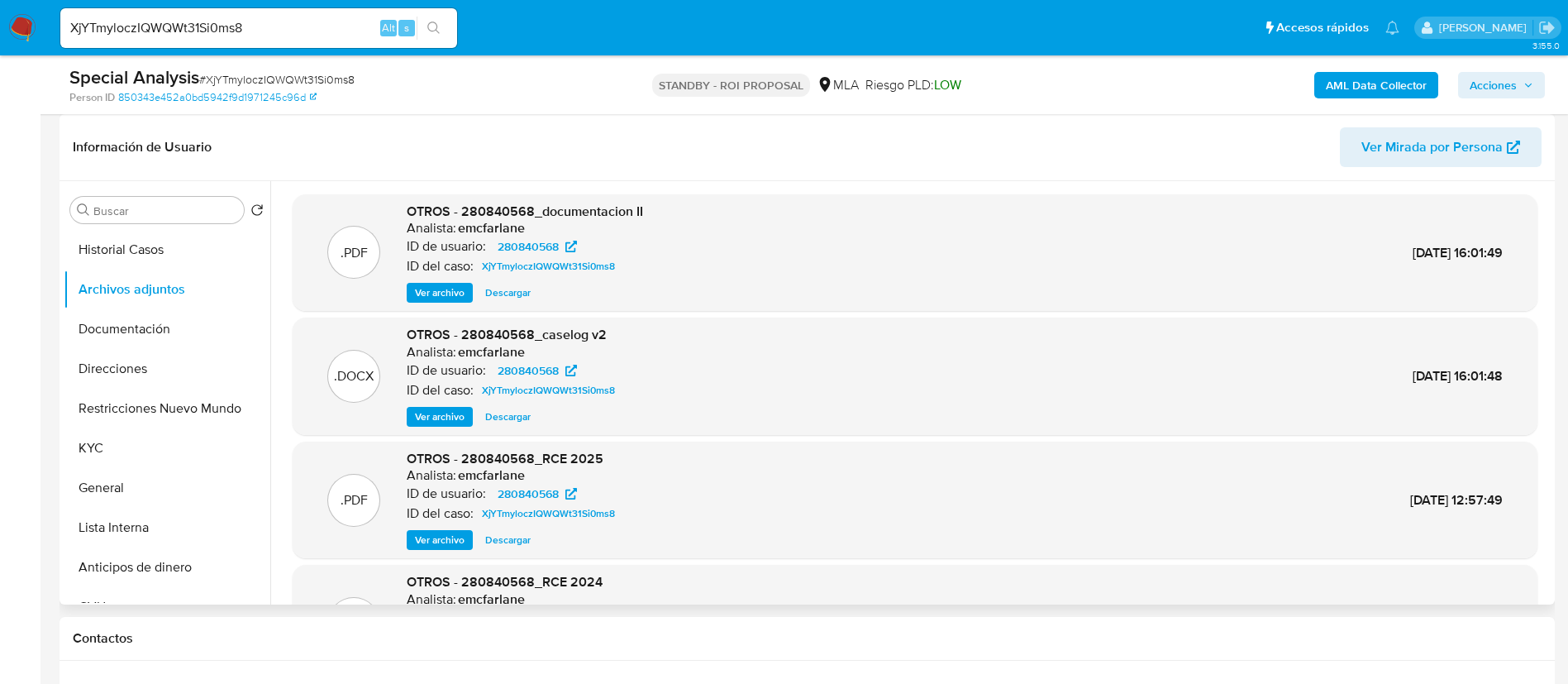
click at [434, 421] on span "Ver archivo" at bounding box center [440, 416] width 50 height 16
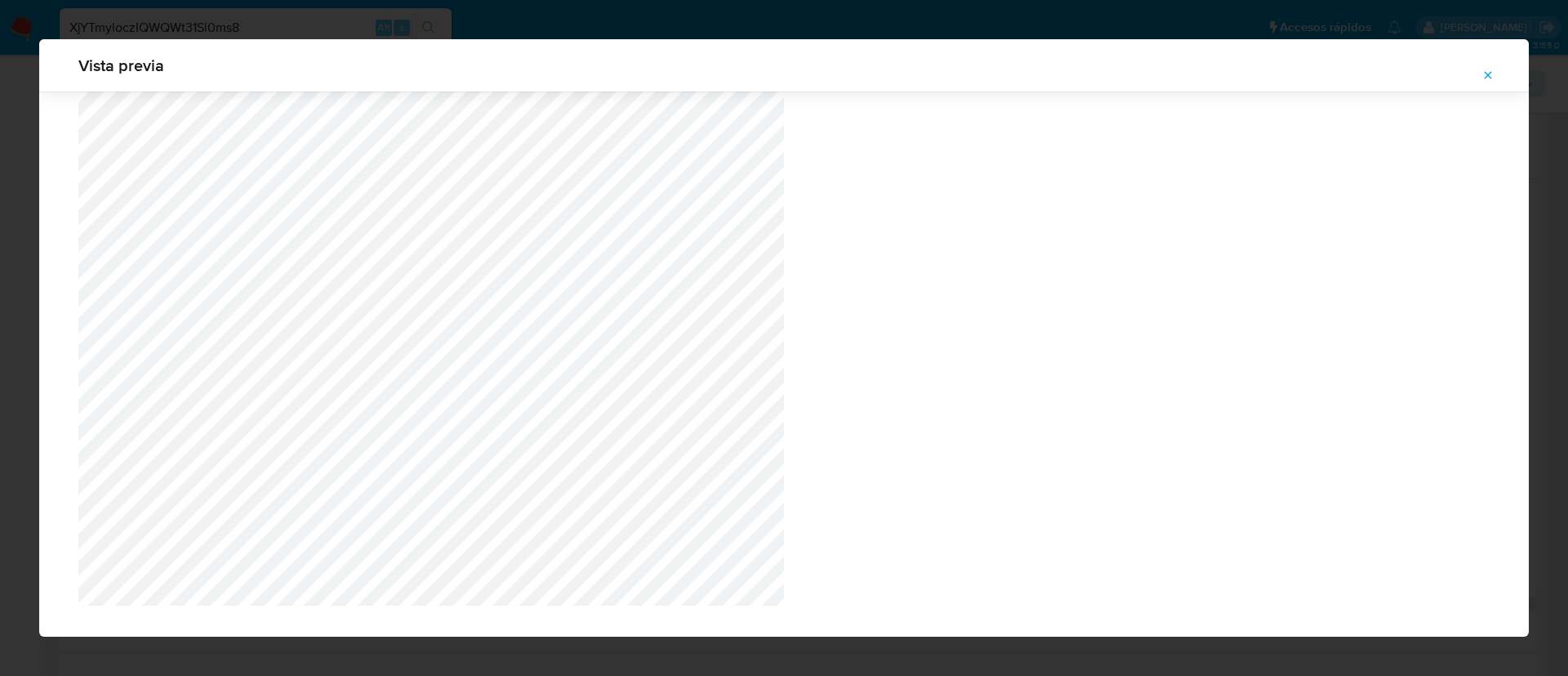
scroll to position [1547, 0]
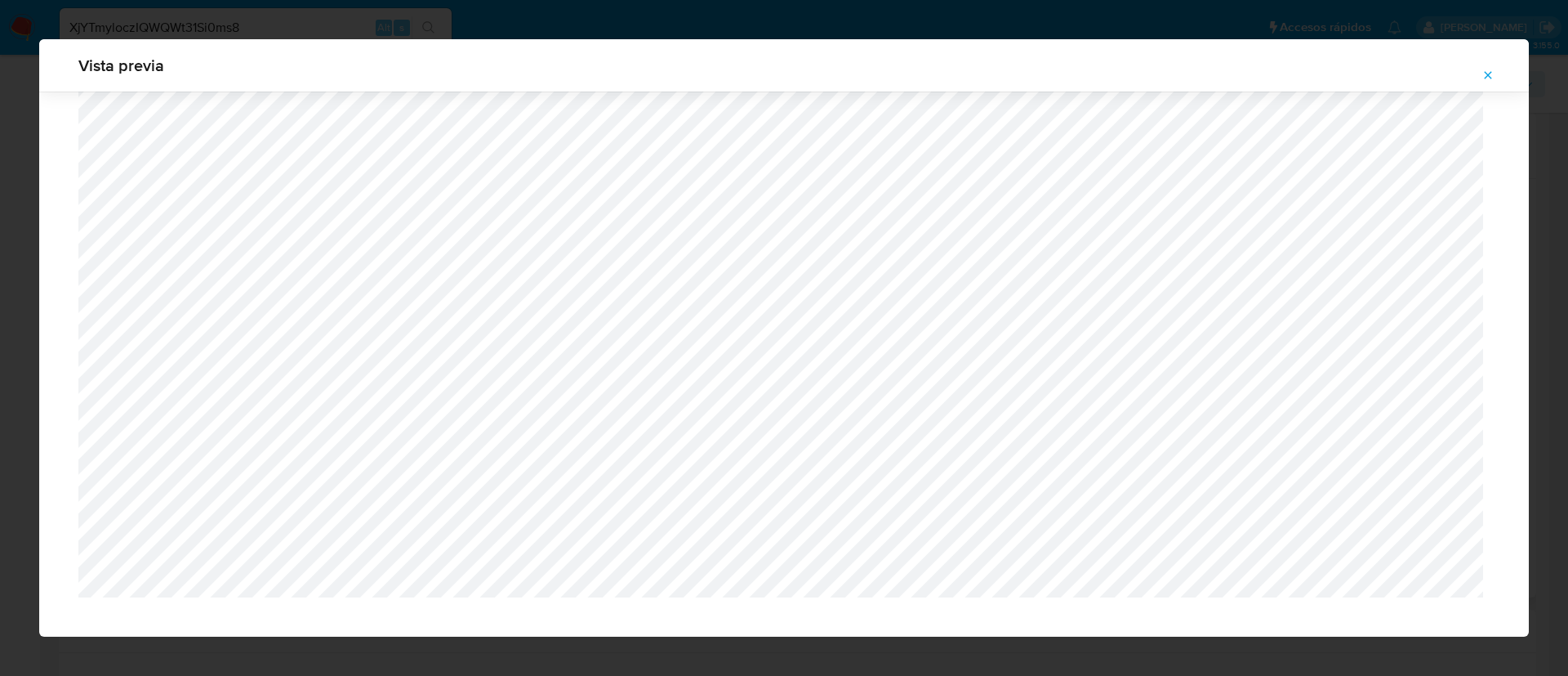
click at [1482, 74] on icon "Attachment preview" at bounding box center [1488, 75] width 13 height 13
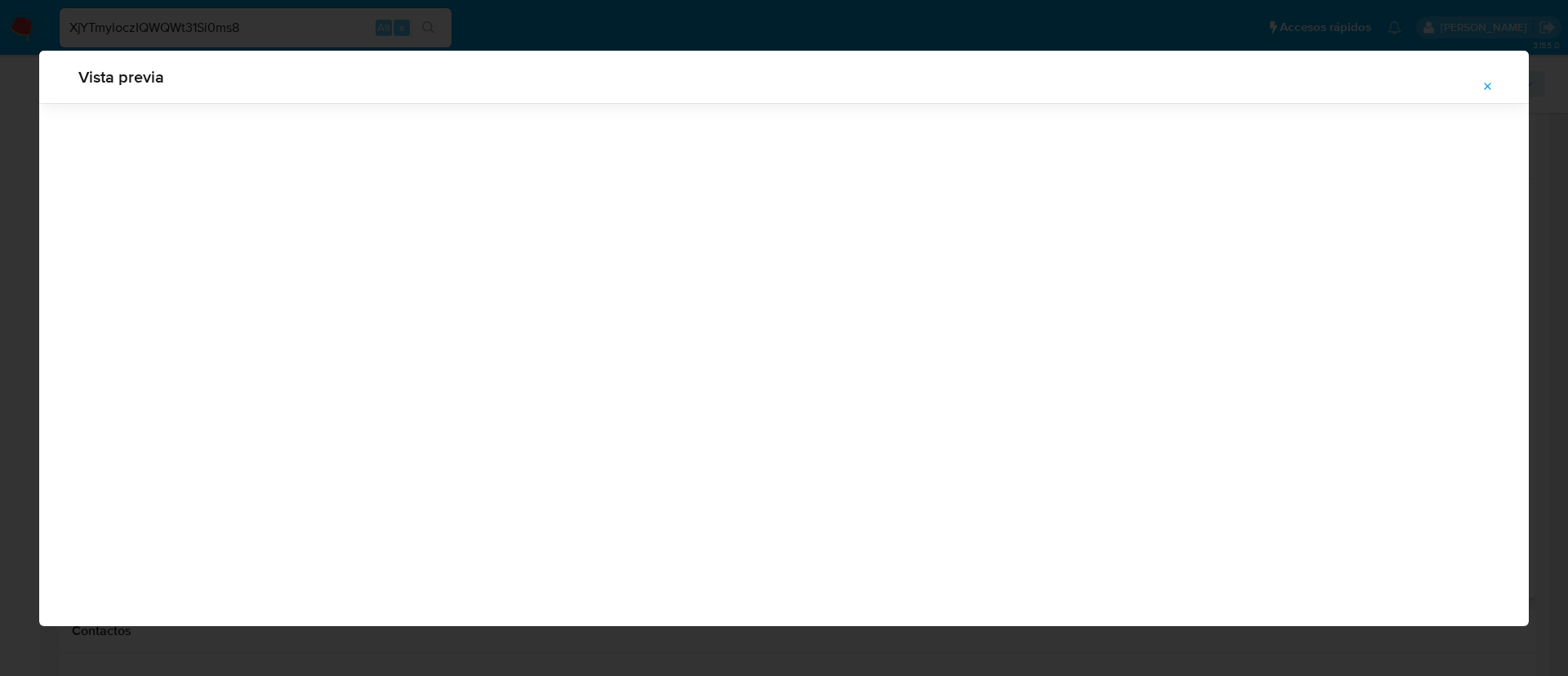
scroll to position [0, 0]
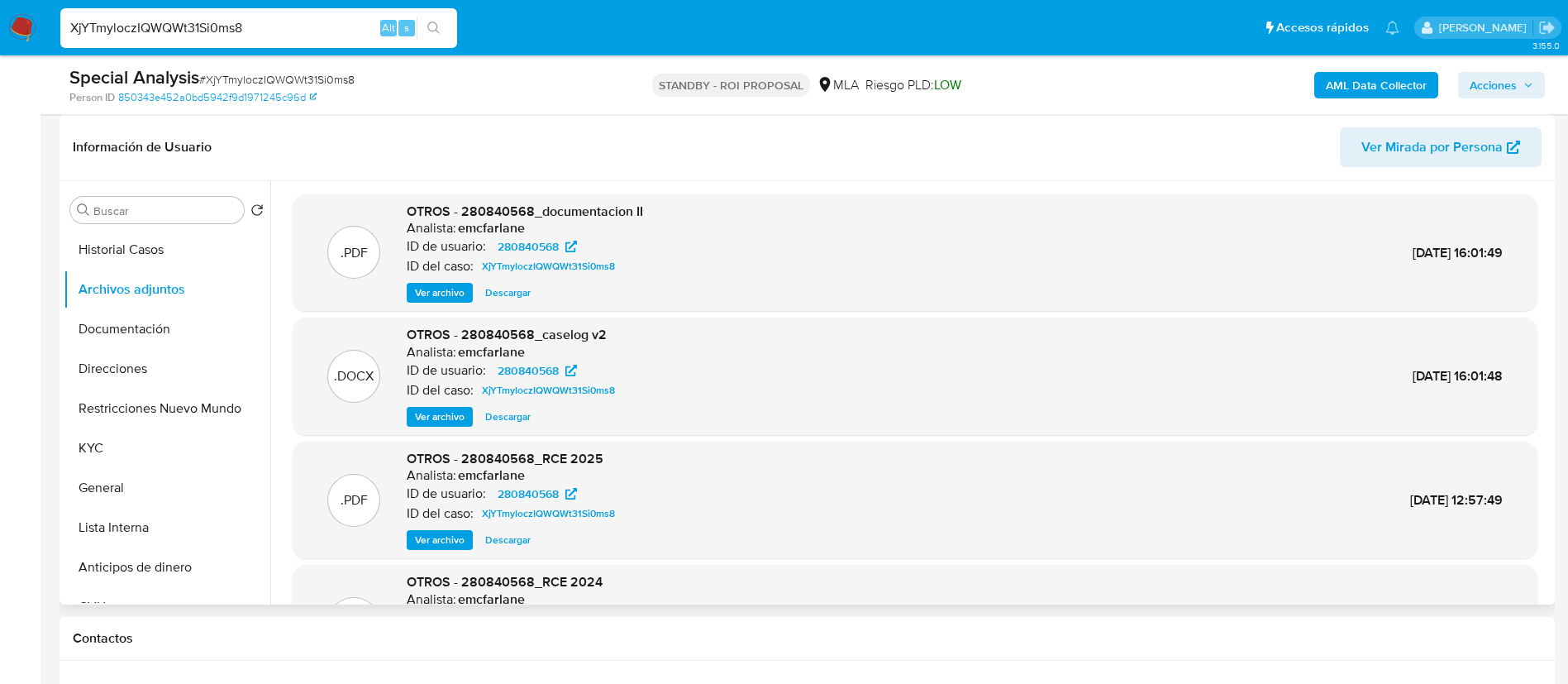
click at [140, 35] on input "XjYTmyloczIQWQWt31Si0ms8" at bounding box center [258, 28] width 397 height 22
paste input "akV910Ro2Iyz9LlXGUah0OkW"
type input "akV910Ro2Iyz9LlXGUah0OkW"
click at [428, 23] on icon "search-icon" at bounding box center [434, 29] width 13 height 13
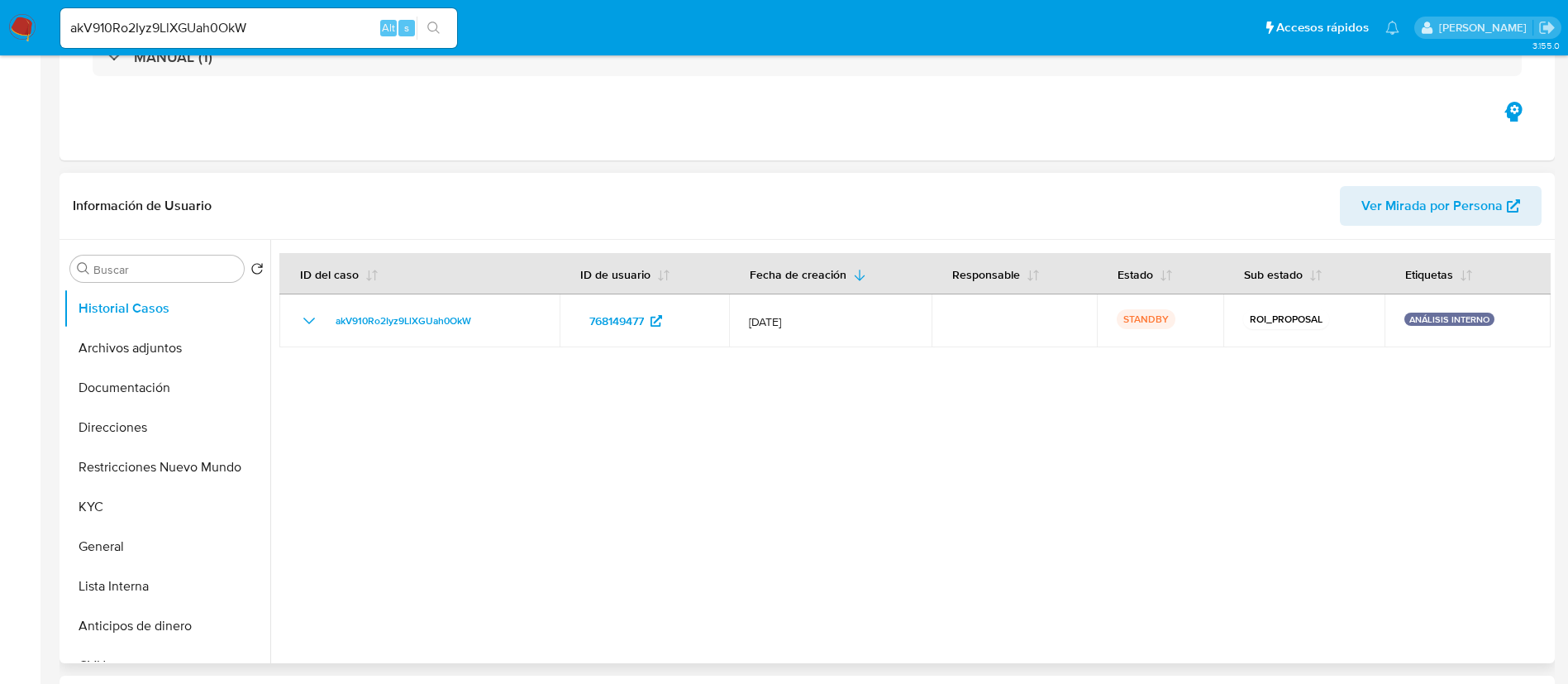
select select "10"
click at [144, 375] on button "Documentación" at bounding box center [160, 388] width 194 height 40
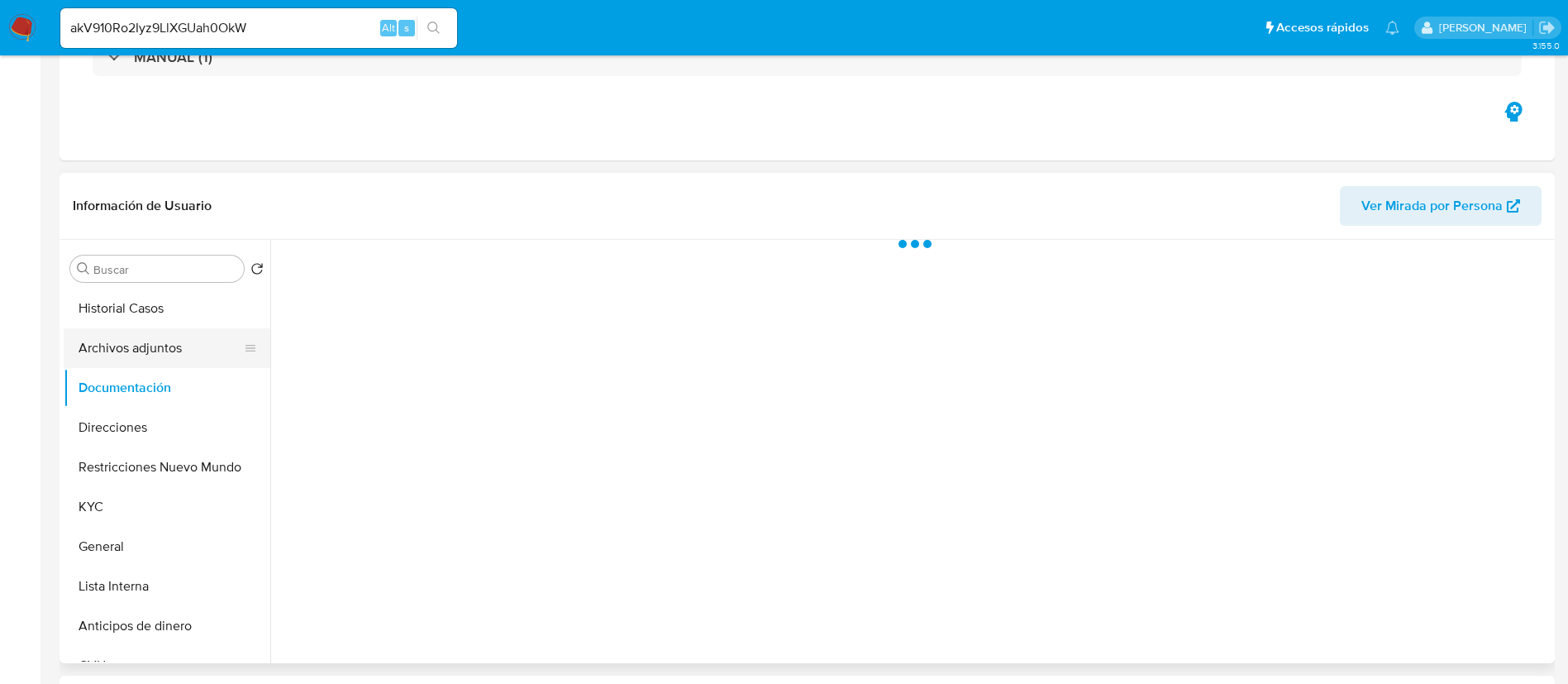
click at [142, 342] on button "Archivos adjuntos" at bounding box center [160, 348] width 194 height 40
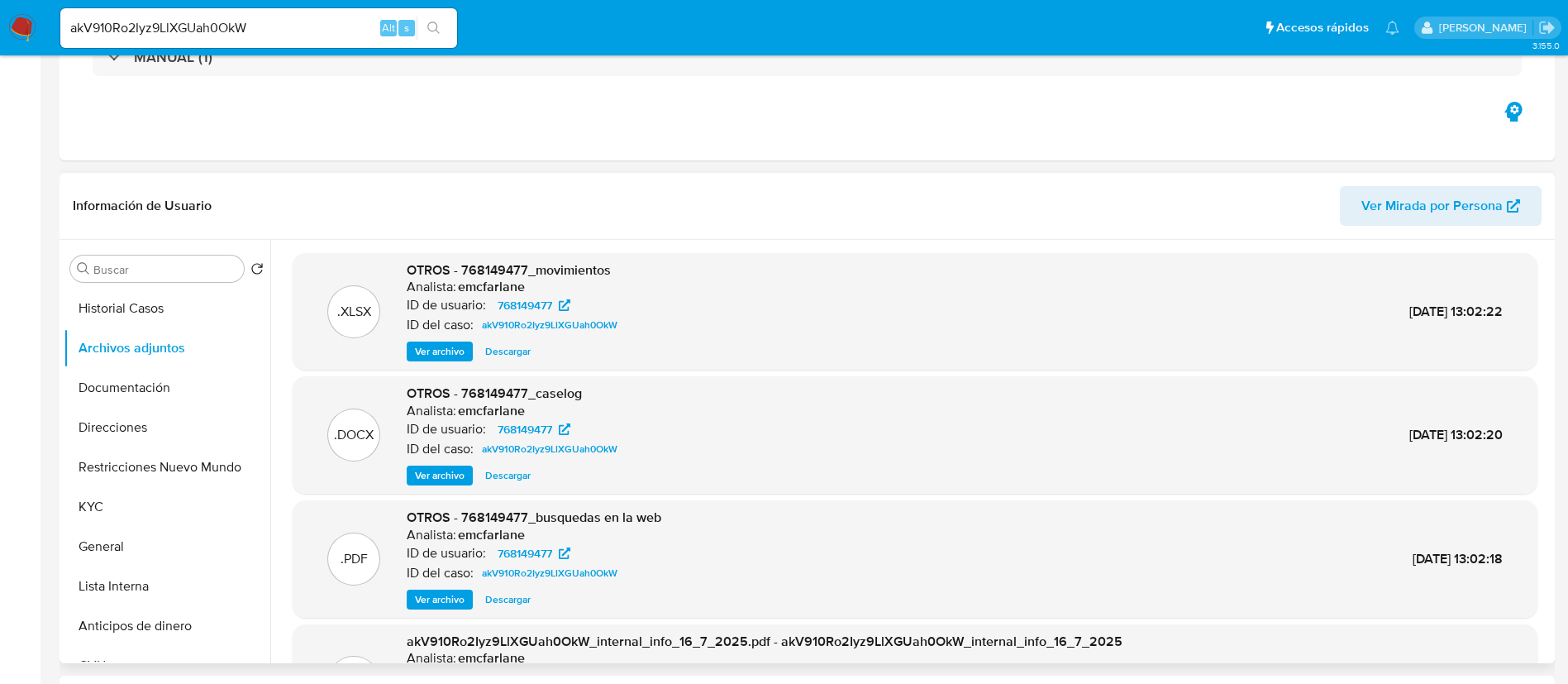
click at [444, 469] on span "Ver archivo" at bounding box center [440, 475] width 50 height 16
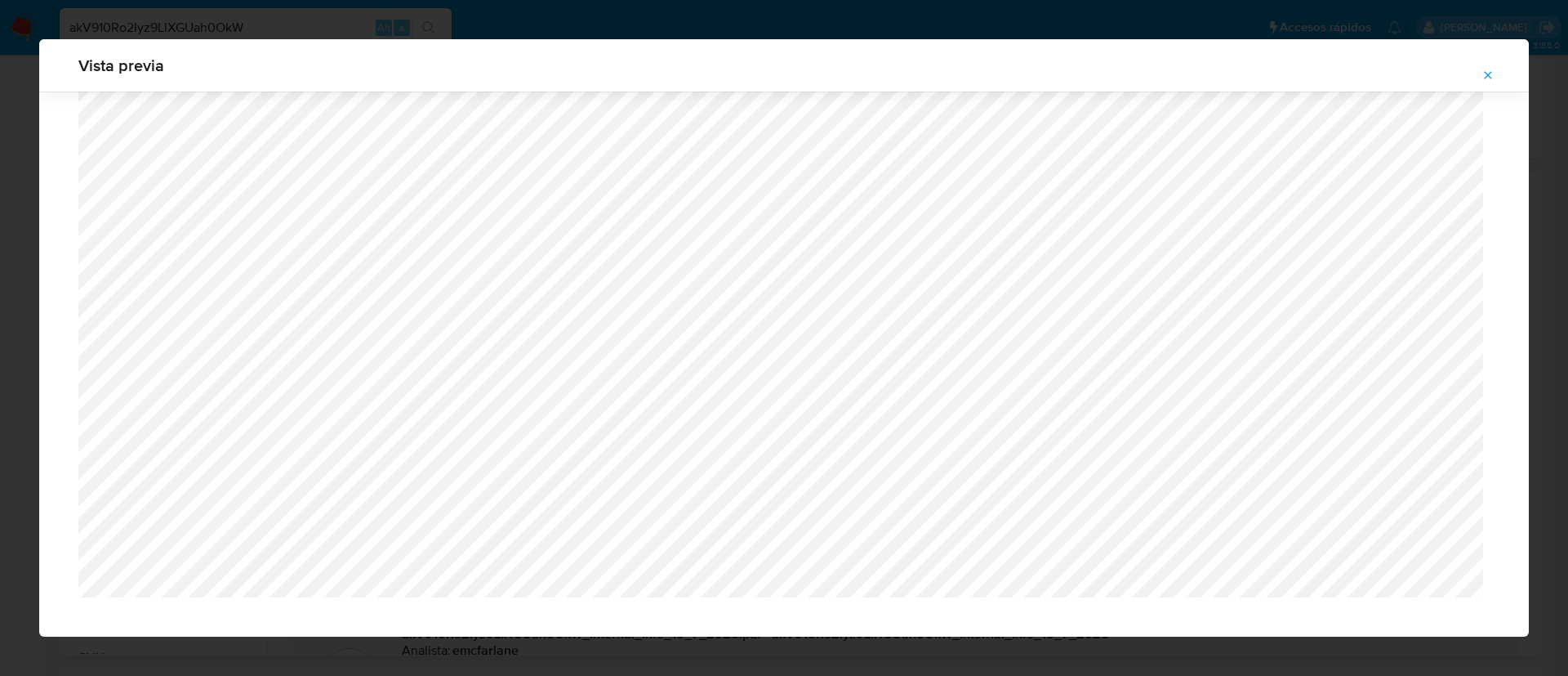
scroll to position [1299, 0]
click at [1496, 70] on button "Attachment preview" at bounding box center [1488, 75] width 36 height 26
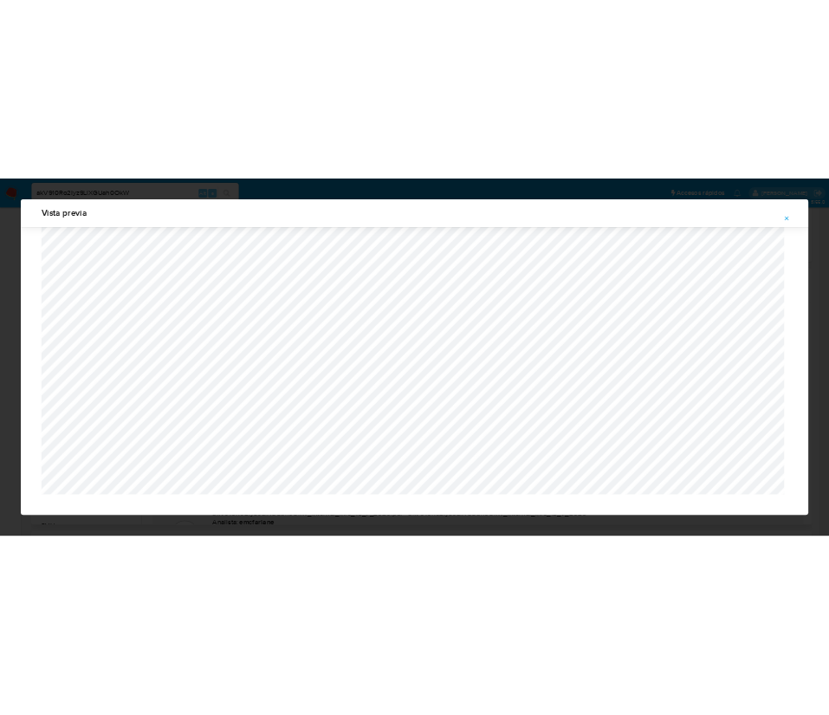
scroll to position [0, 0]
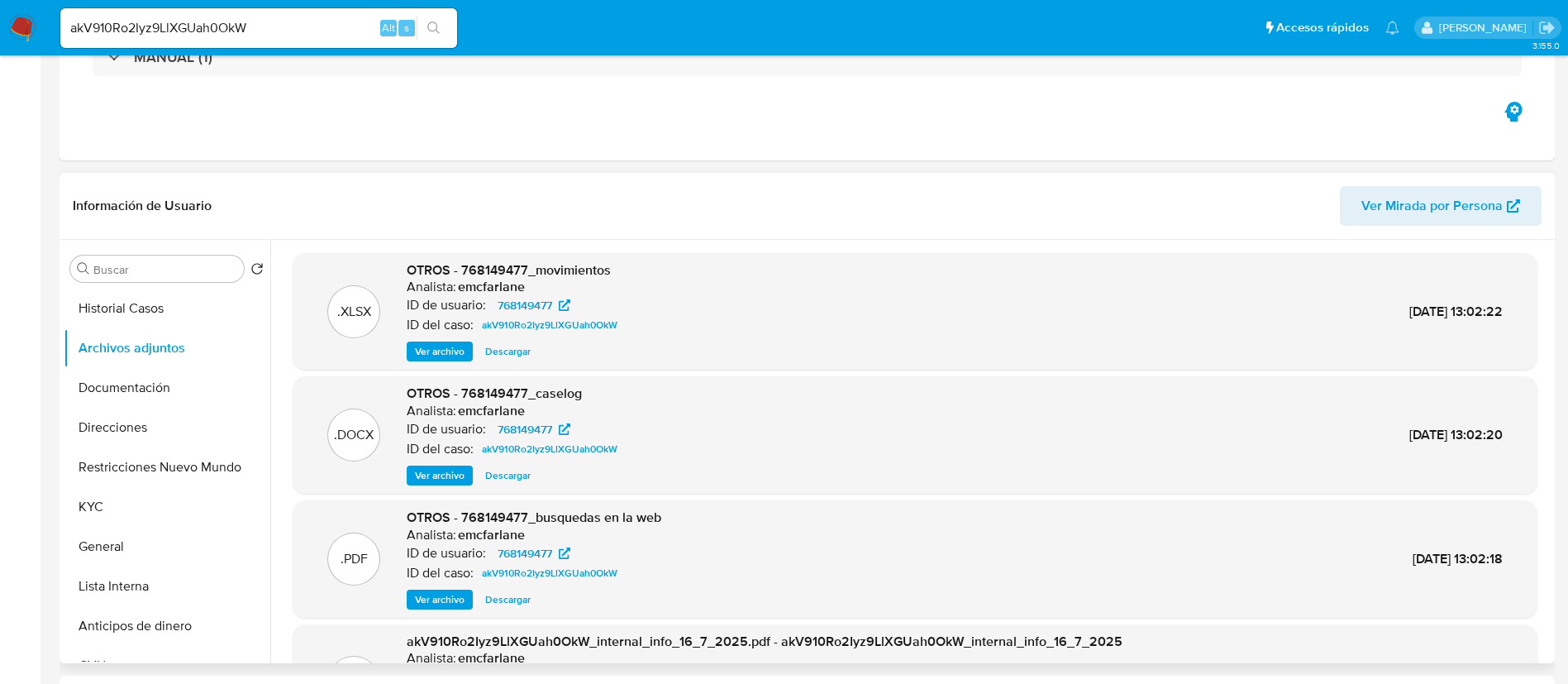
click at [519, 471] on span "Descargar" at bounding box center [508, 475] width 46 height 16
click at [450, 479] on span "Ver archivo" at bounding box center [440, 475] width 50 height 16
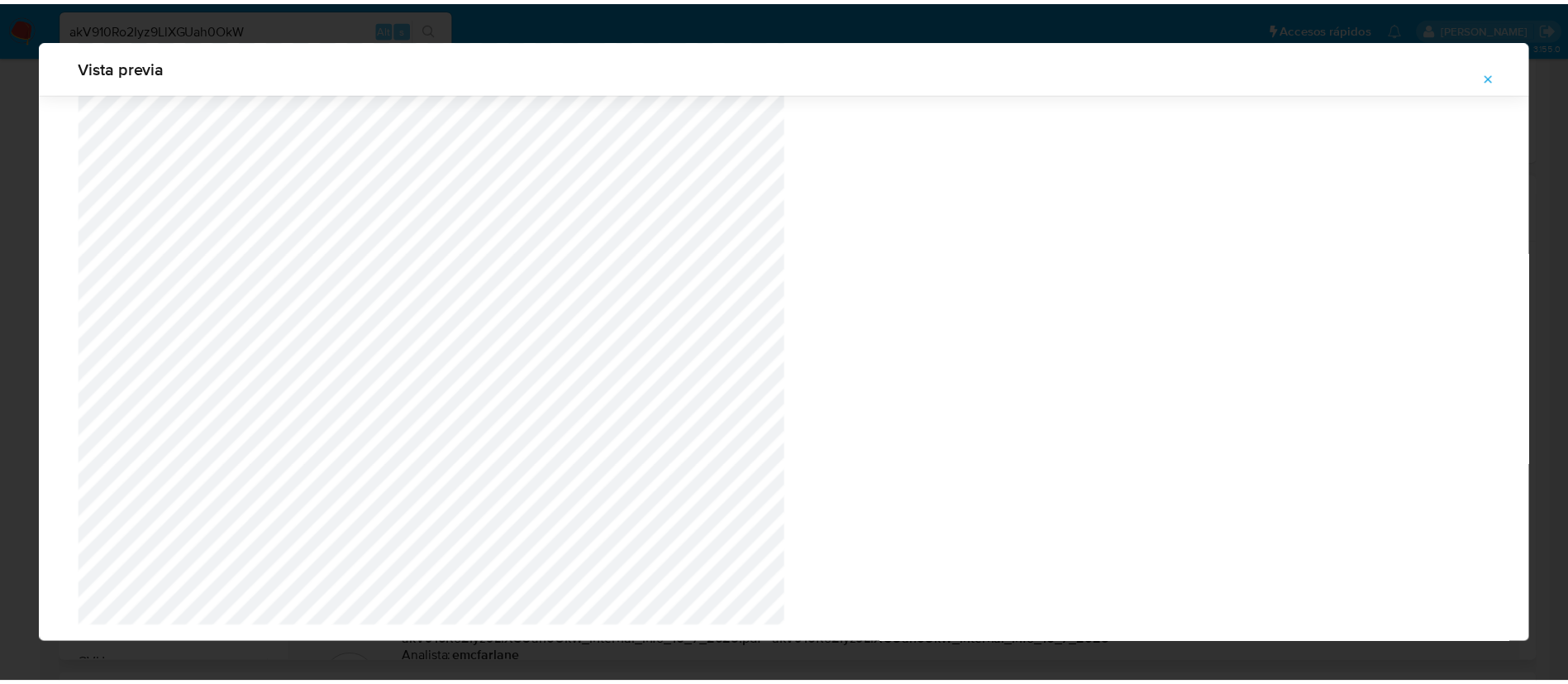
scroll to position [1315, 0]
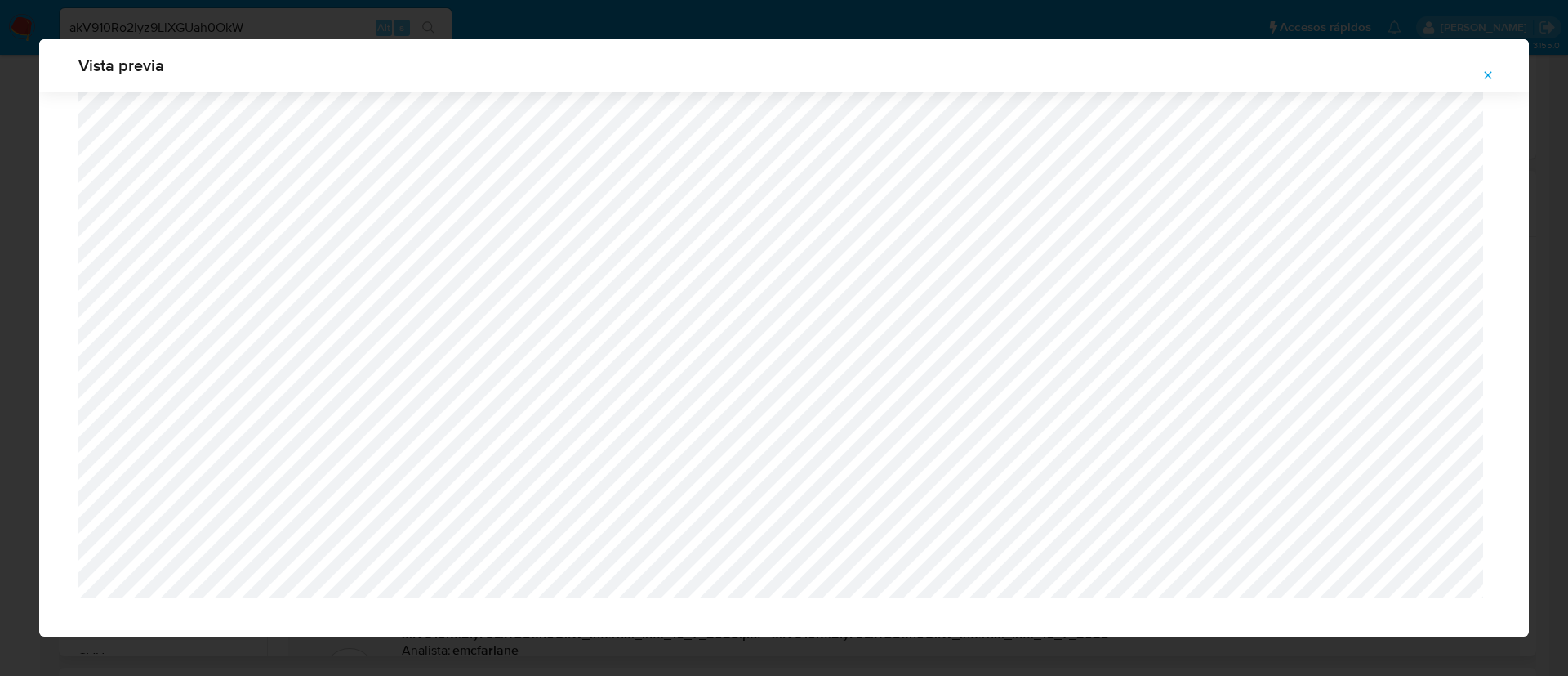
click at [318, 28] on div "Vista previa" at bounding box center [784, 338] width 1568 height 676
click at [1496, 73] on button "Attachment preview" at bounding box center [1488, 75] width 36 height 26
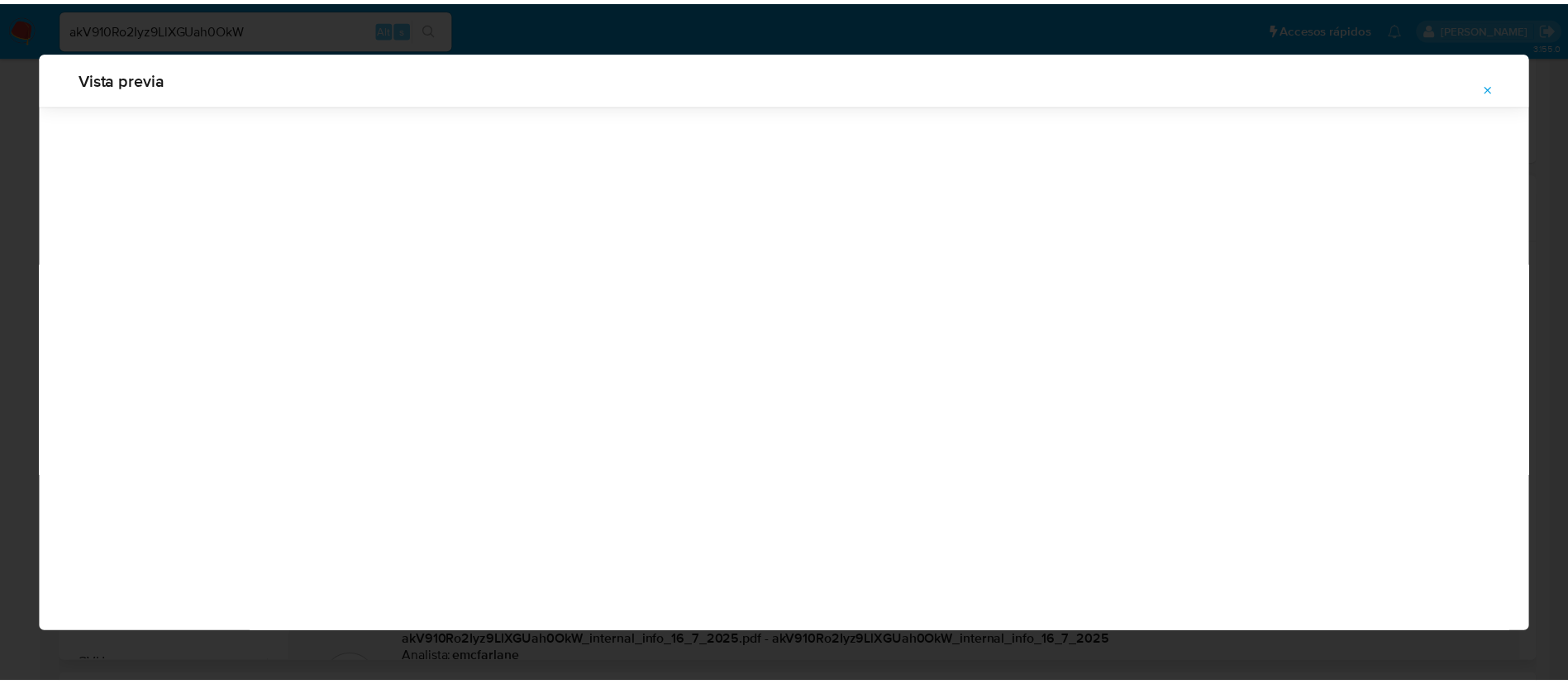
scroll to position [0, 0]
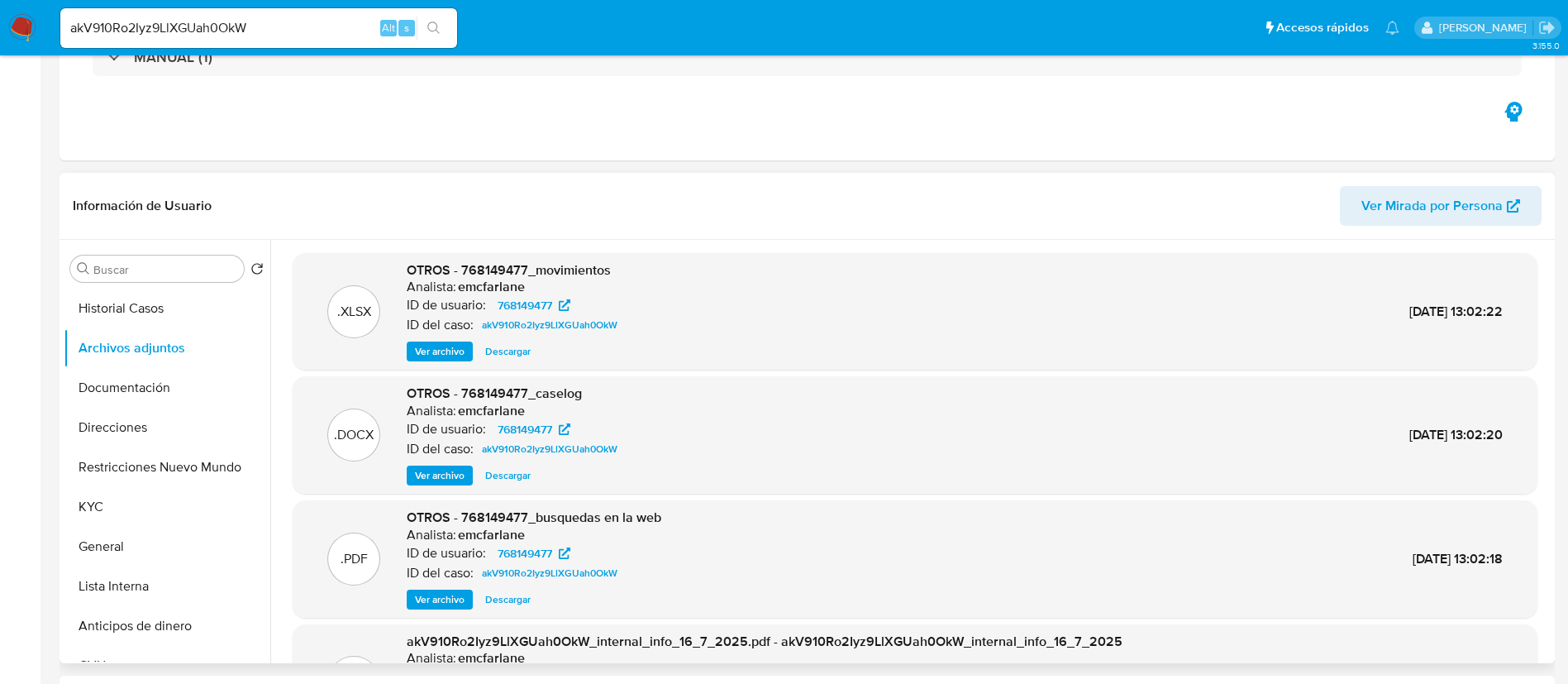
click at [134, 28] on input "akV910Ro2Iyz9LlXGUah0OkW" at bounding box center [258, 28] width 397 height 22
paste input "0RxJTGB6CV4ScS7WmBdRrr8y"
type input "0RxJTGB6CV4ScS7WmBdRrr8y"
click at [429, 22] on icon "search-icon" at bounding box center [434, 29] width 13 height 13
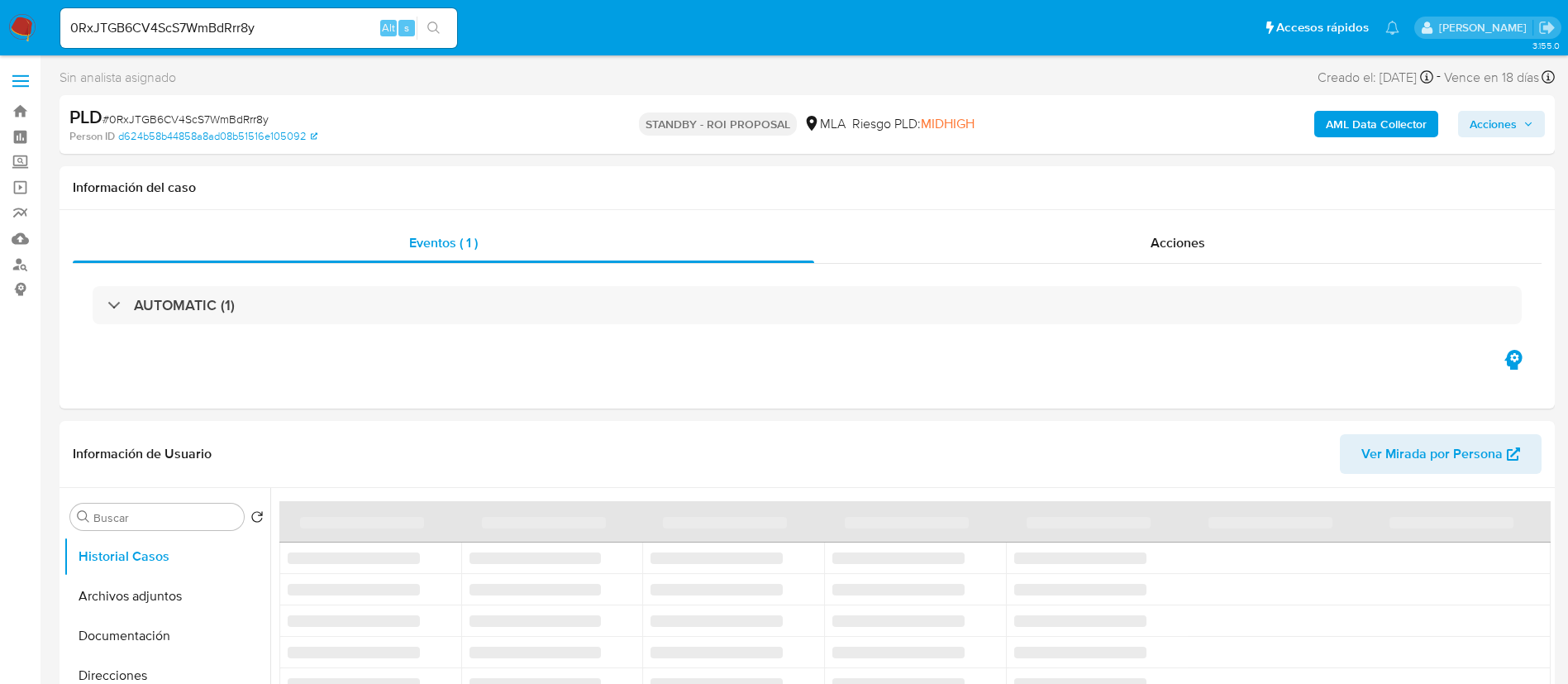
select select "10"
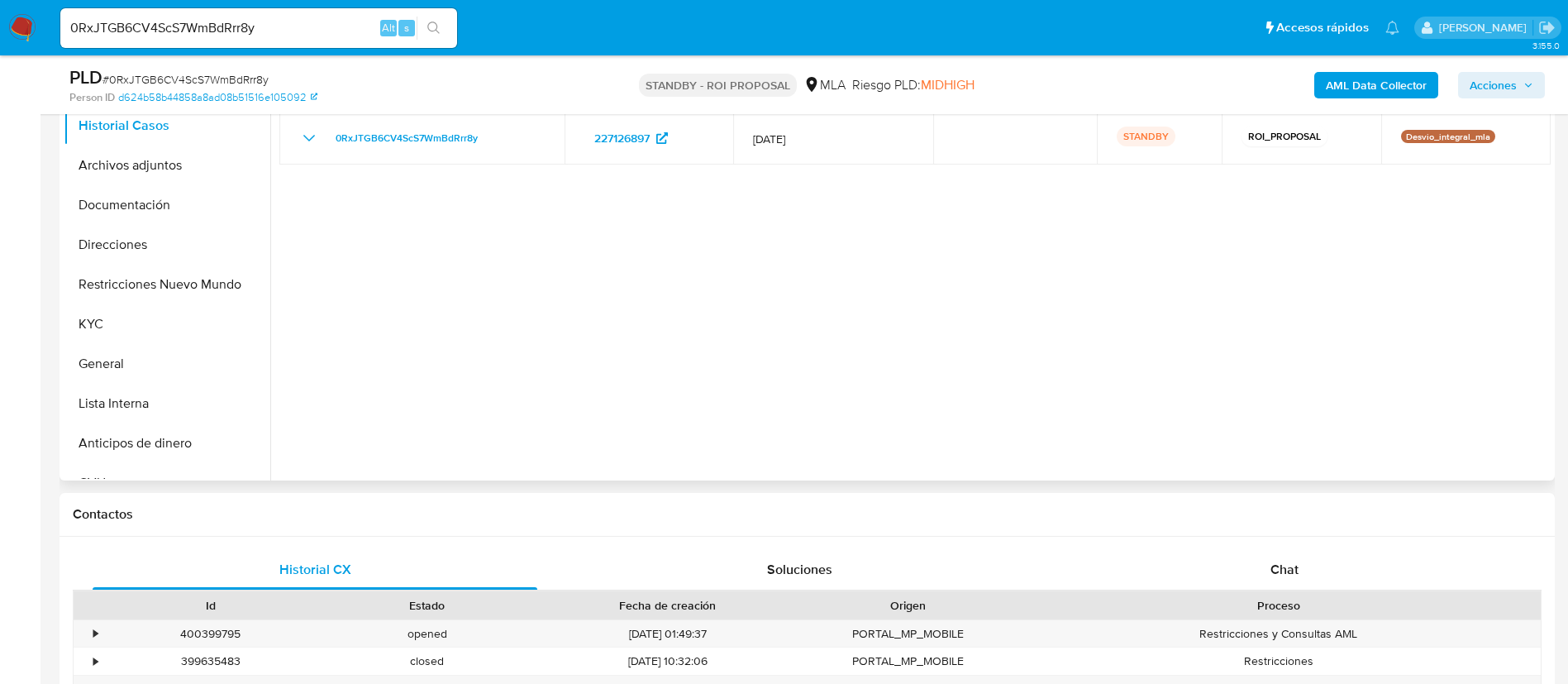
scroll to position [620, 0]
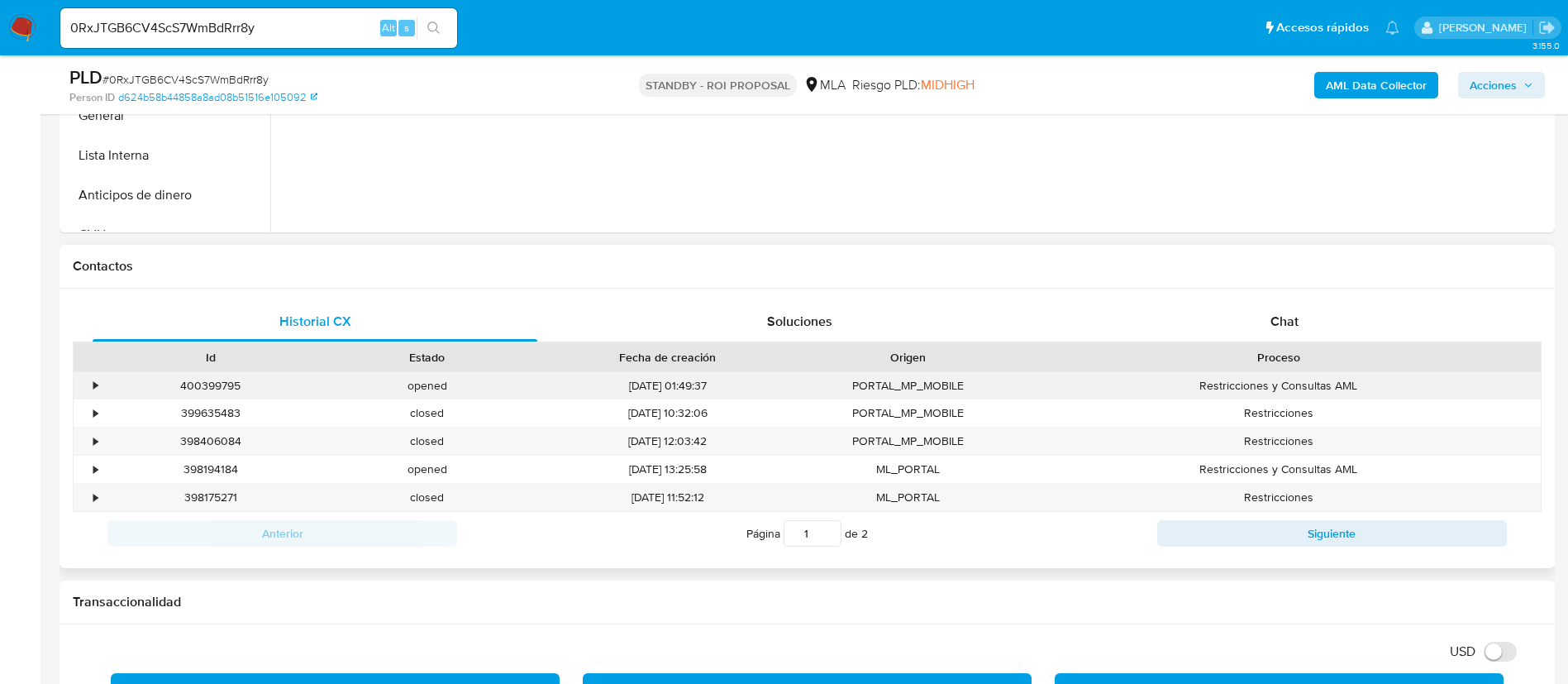
click at [197, 392] on div "400399795" at bounding box center [210, 385] width 217 height 28
click at [219, 391] on div "400399795" at bounding box center [210, 385] width 217 height 28
click at [208, 380] on div "400399795" at bounding box center [210, 385] width 217 height 28
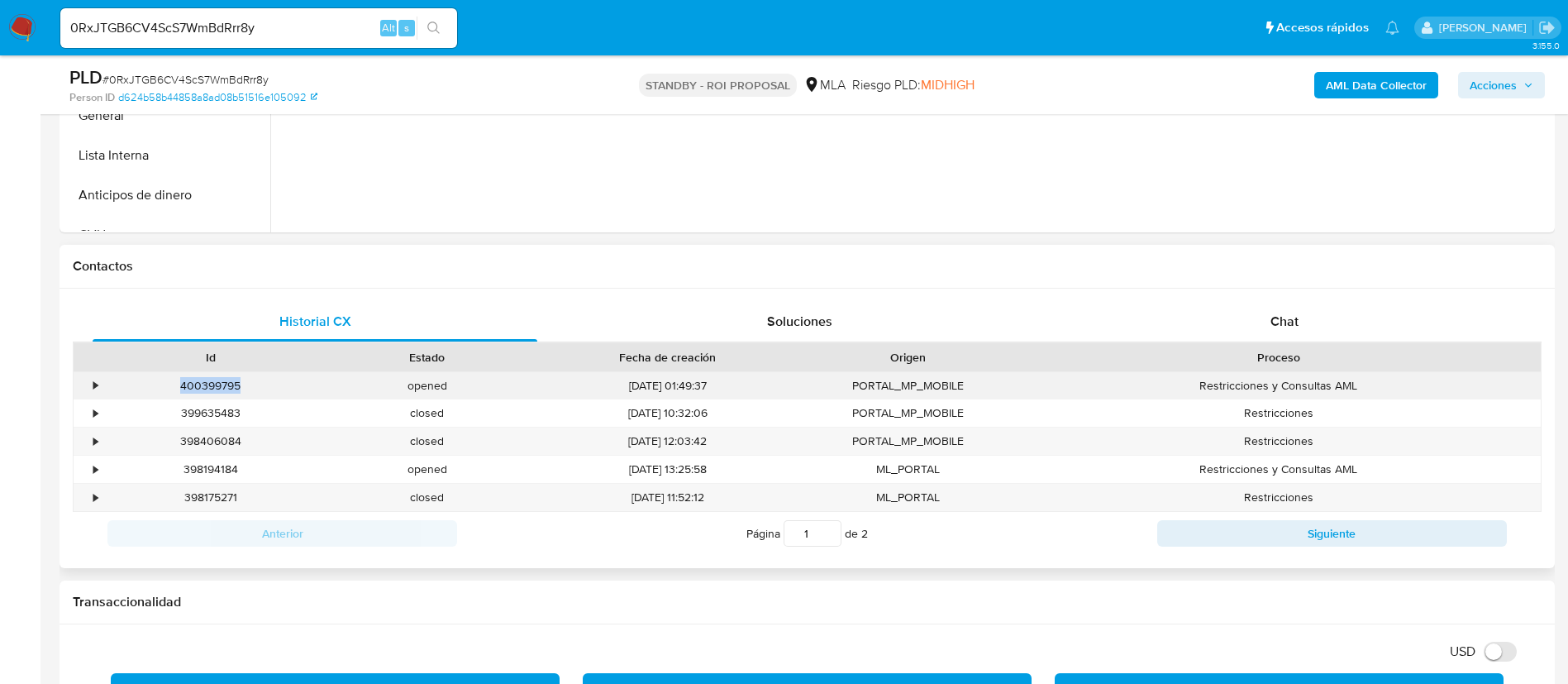
click at [208, 380] on div "400399795" at bounding box center [210, 385] width 217 height 28
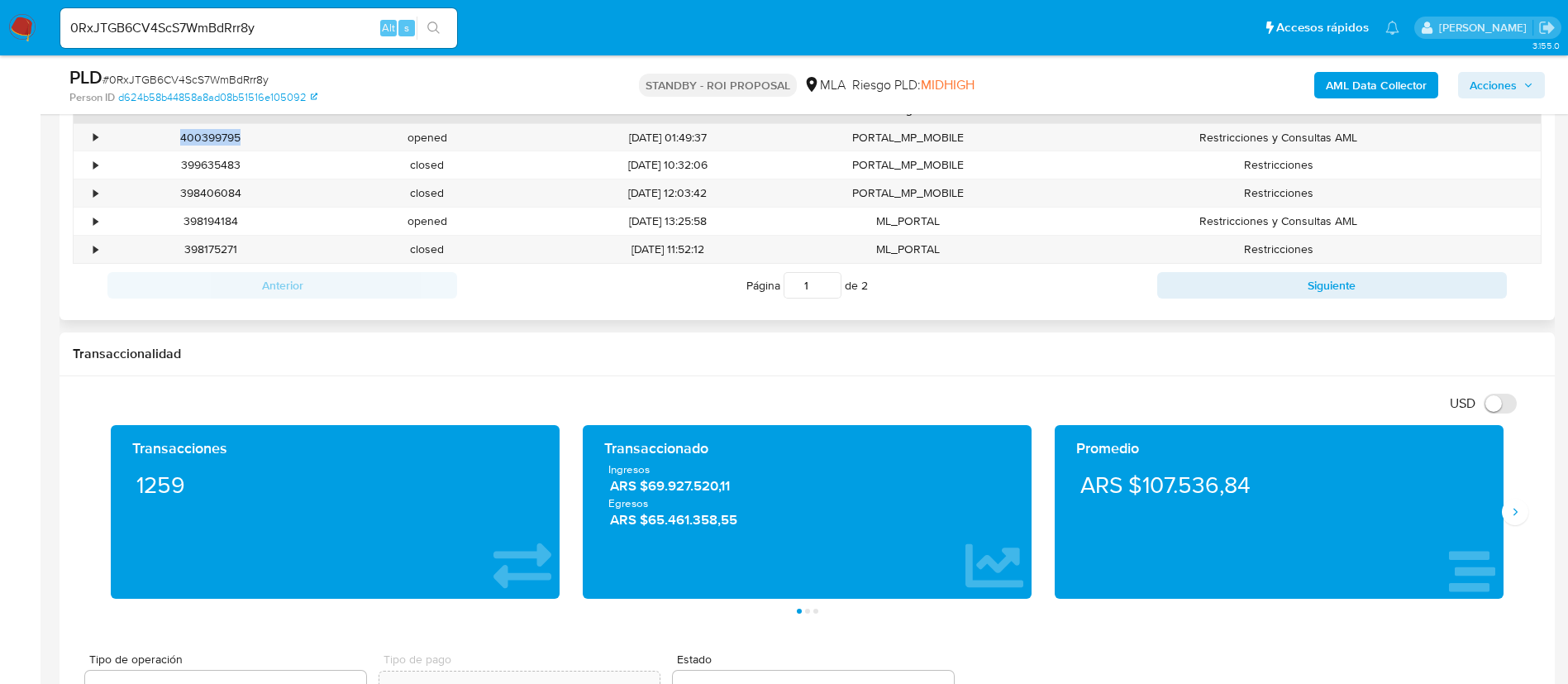
scroll to position [744, 0]
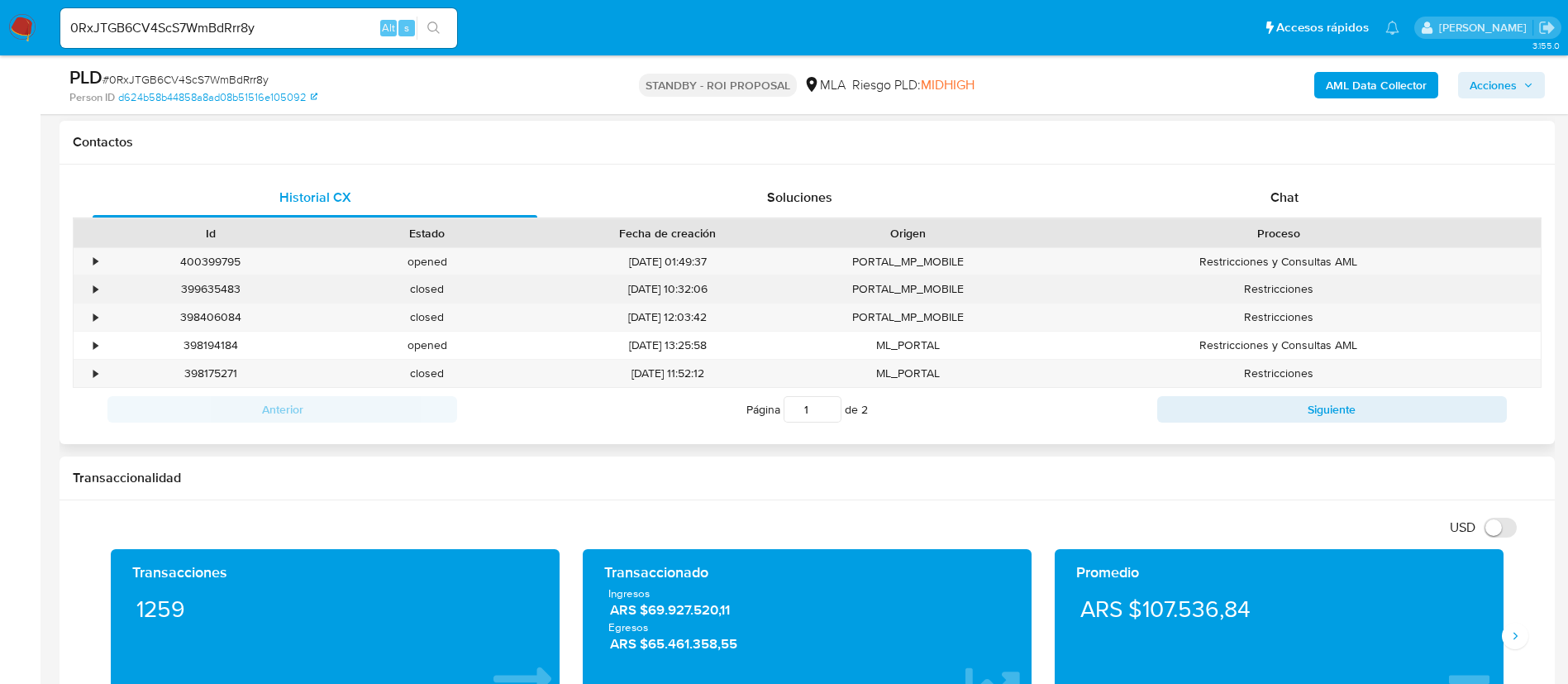
click at [214, 301] on div "399635483" at bounding box center [210, 289] width 217 height 28
click at [214, 294] on div "399635483" at bounding box center [210, 289] width 217 height 28
copy div "399635483"
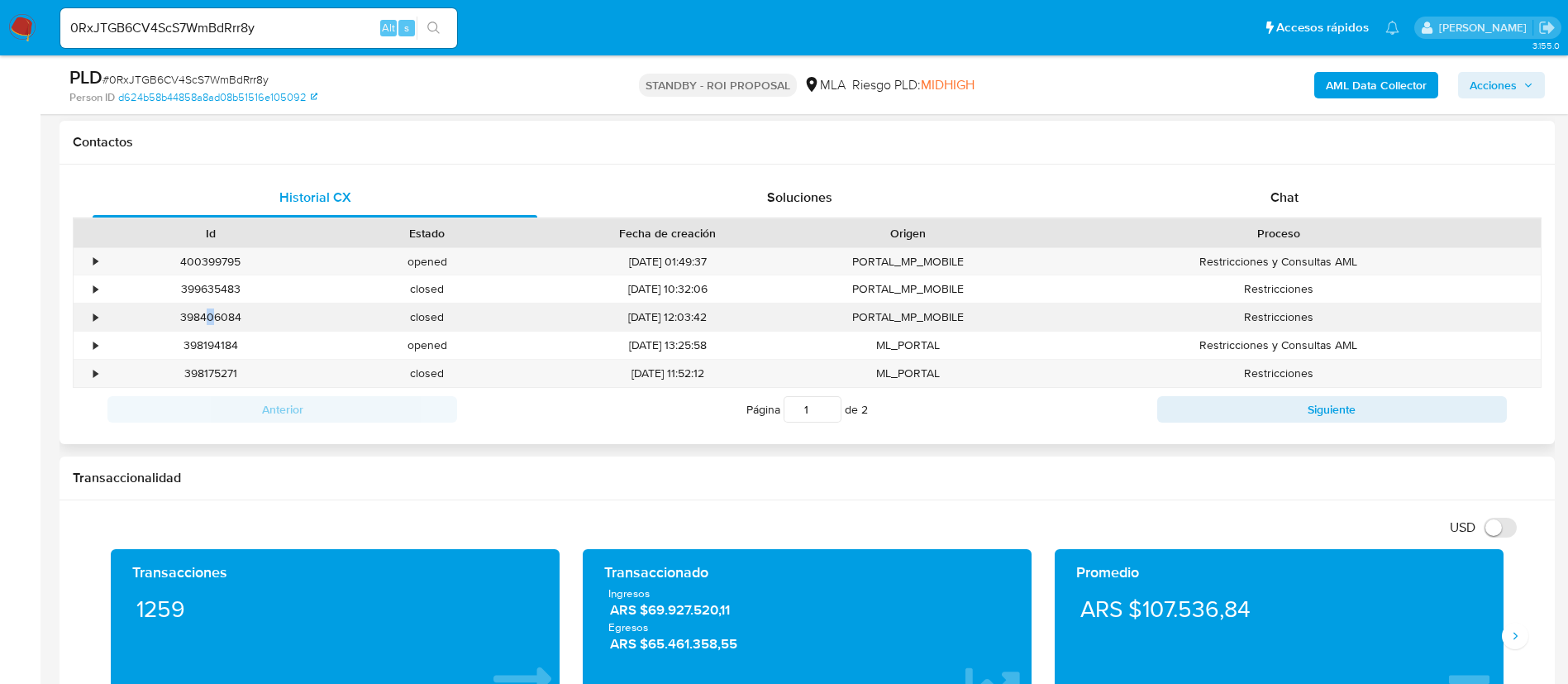
click at [211, 311] on div "398406084" at bounding box center [210, 317] width 217 height 28
click at [214, 313] on div "398406084" at bounding box center [210, 317] width 217 height 28
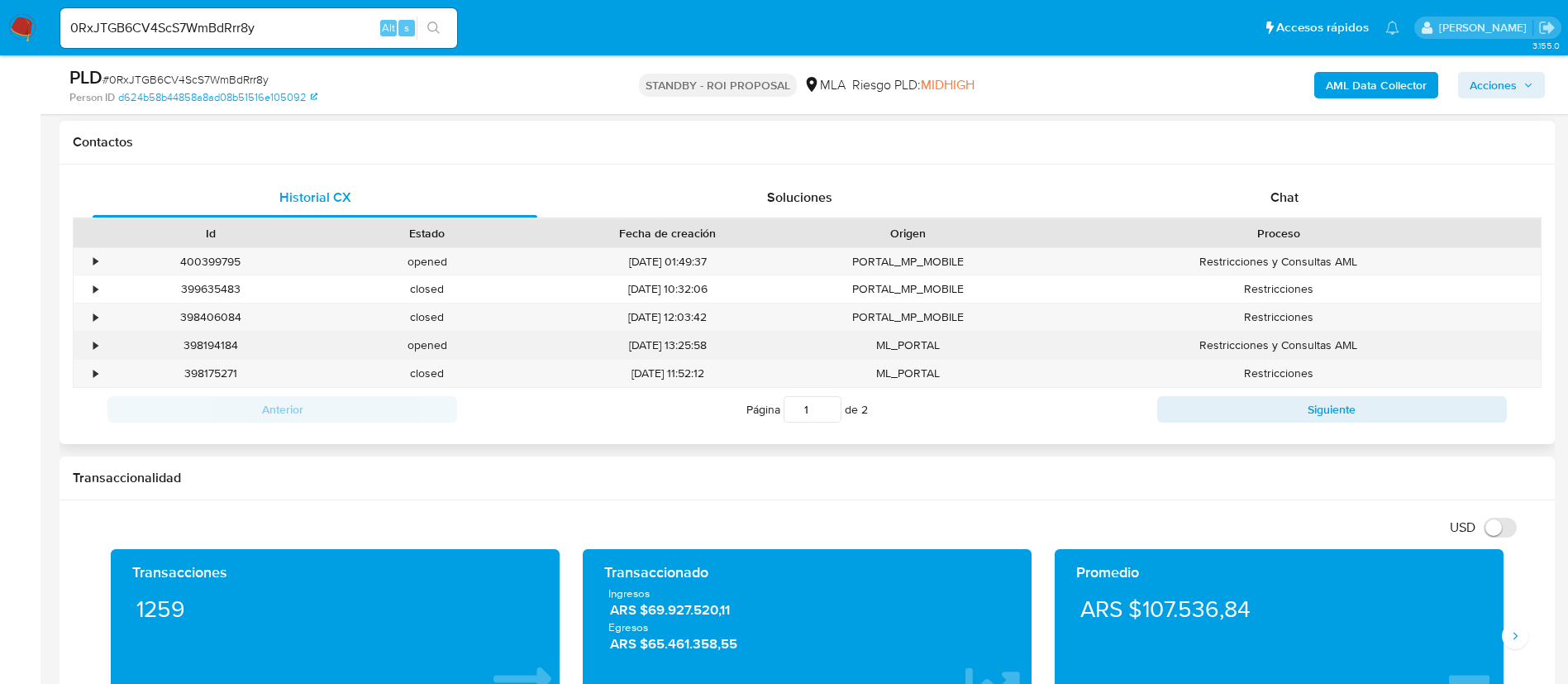
click at [218, 347] on div "398194184" at bounding box center [210, 345] width 217 height 28
copy div "398194184"
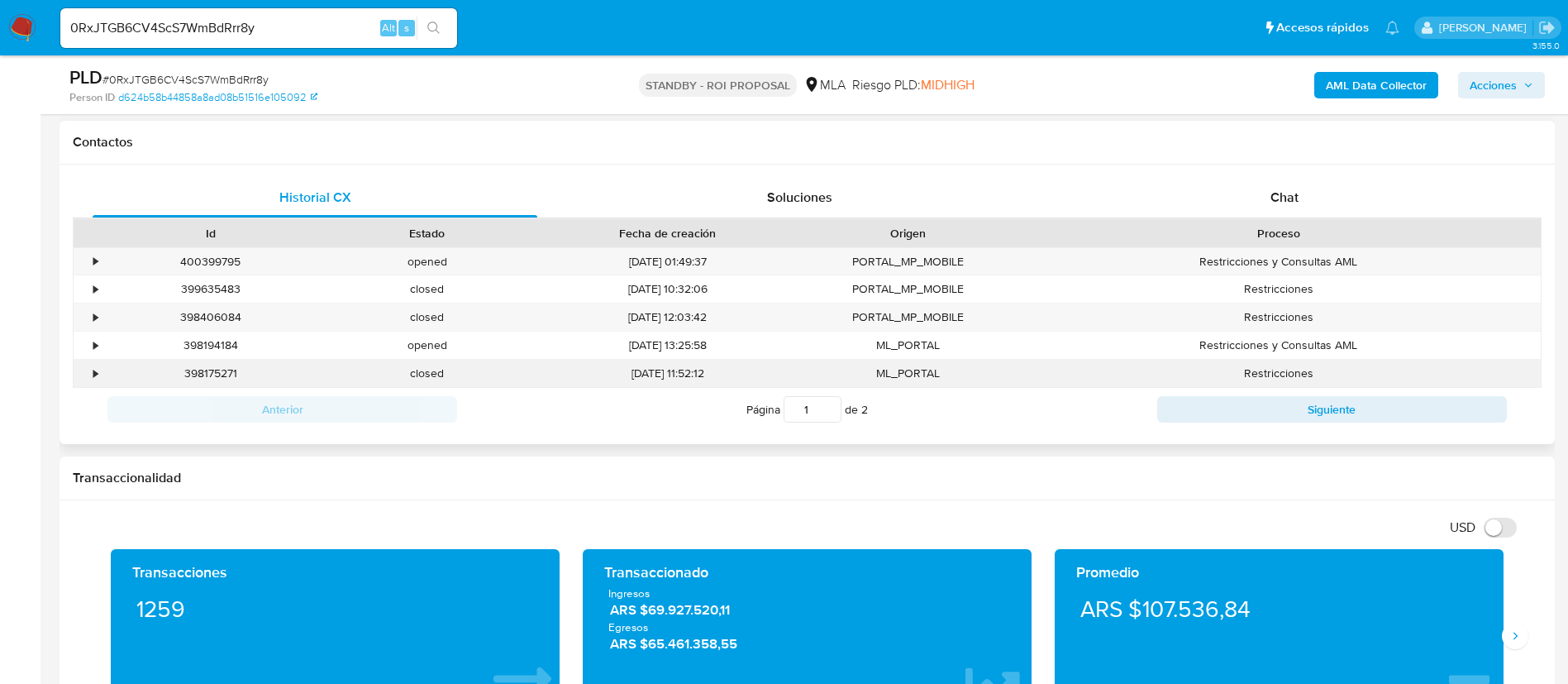
click at [220, 363] on div "398175271" at bounding box center [210, 373] width 217 height 28
copy div "398175271"
click at [1265, 191] on div "Chat" at bounding box center [1285, 197] width 444 height 40
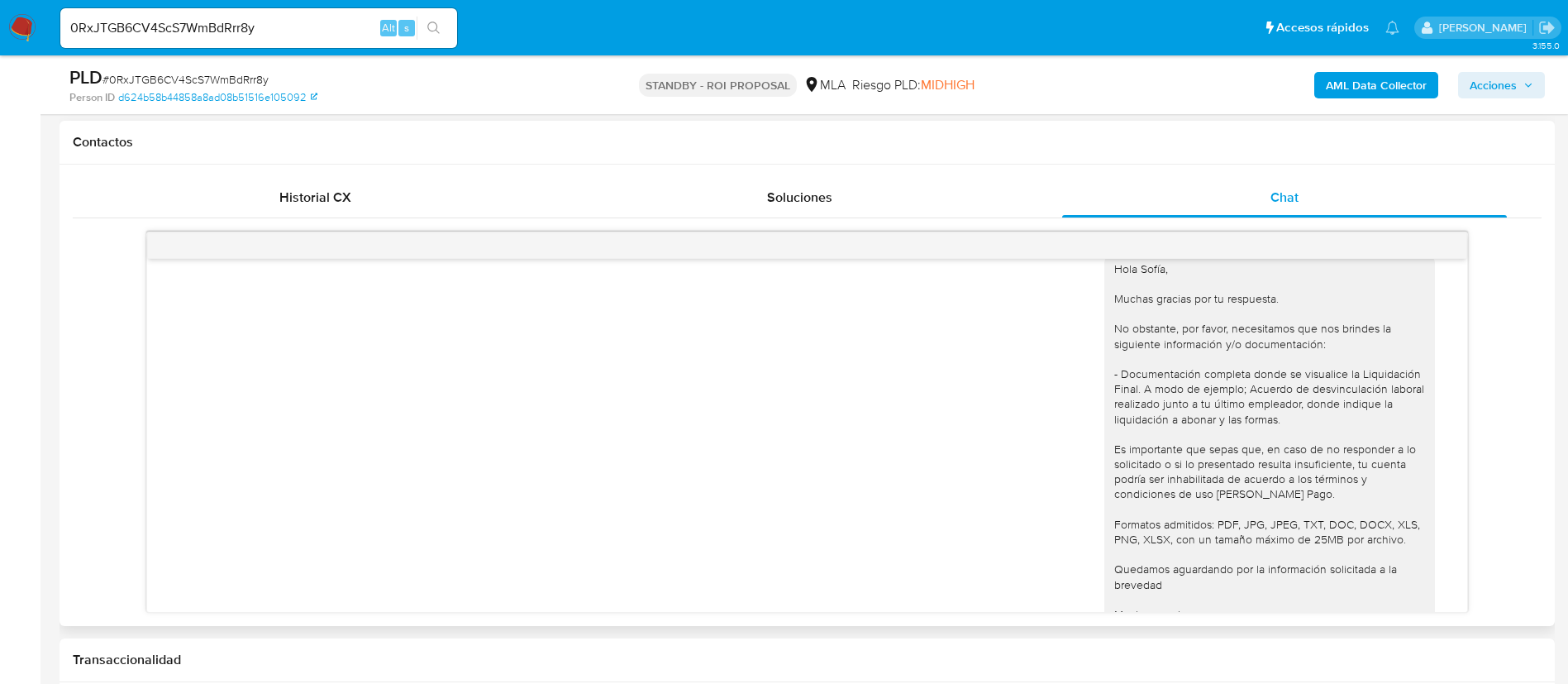
scroll to position [2487, 0]
